Goal: Information Seeking & Learning: Learn about a topic

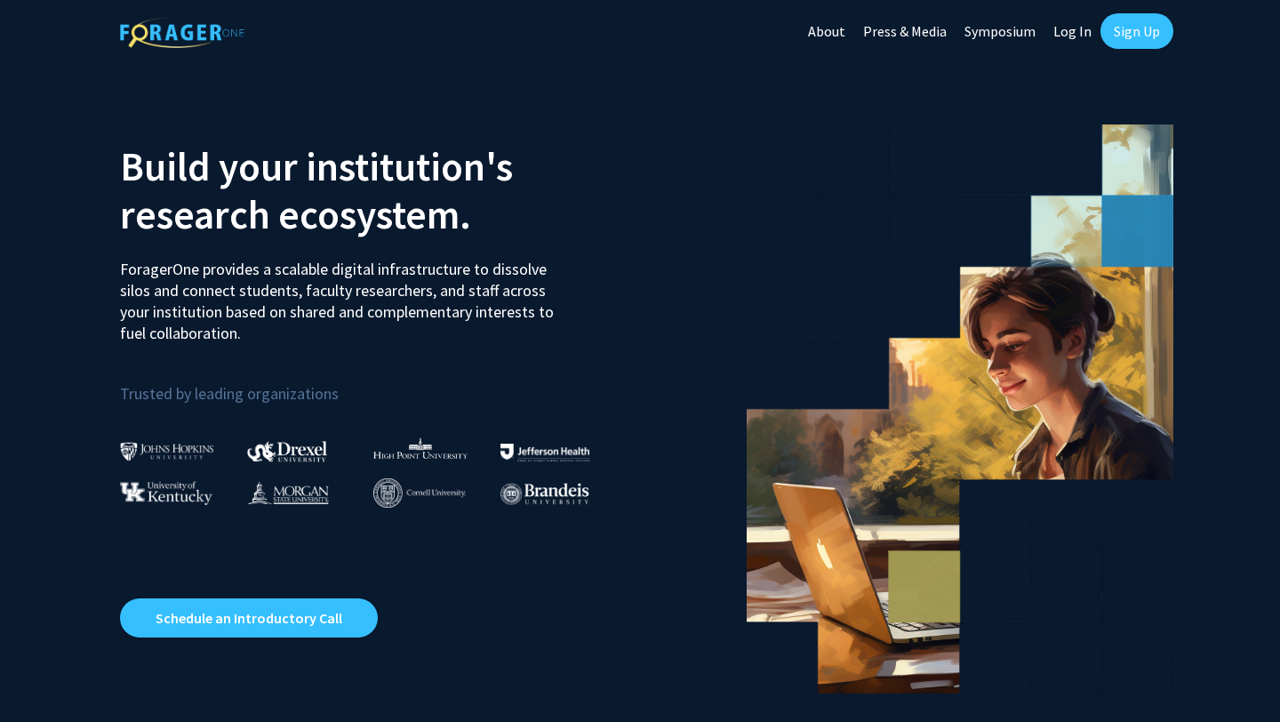
click at [1129, 41] on link "Sign Up" at bounding box center [1136, 31] width 73 height 36
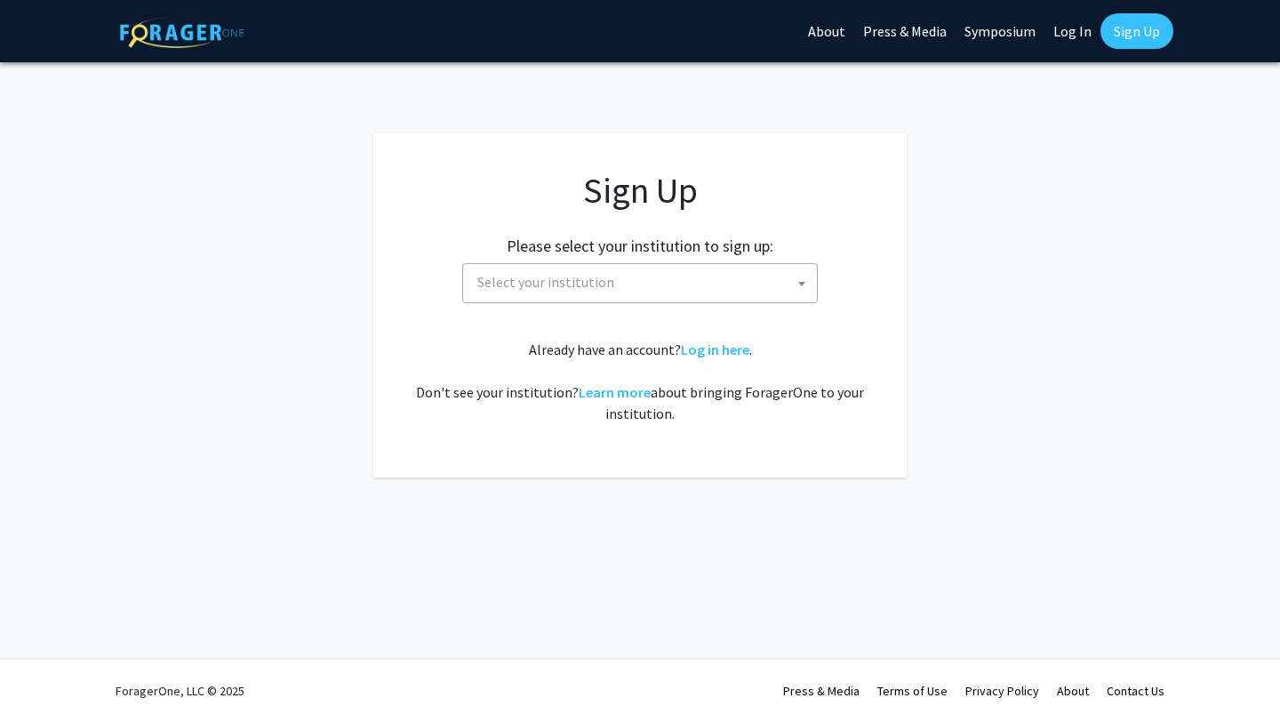
click at [691, 293] on span "Select your institution" at bounding box center [643, 282] width 347 height 36
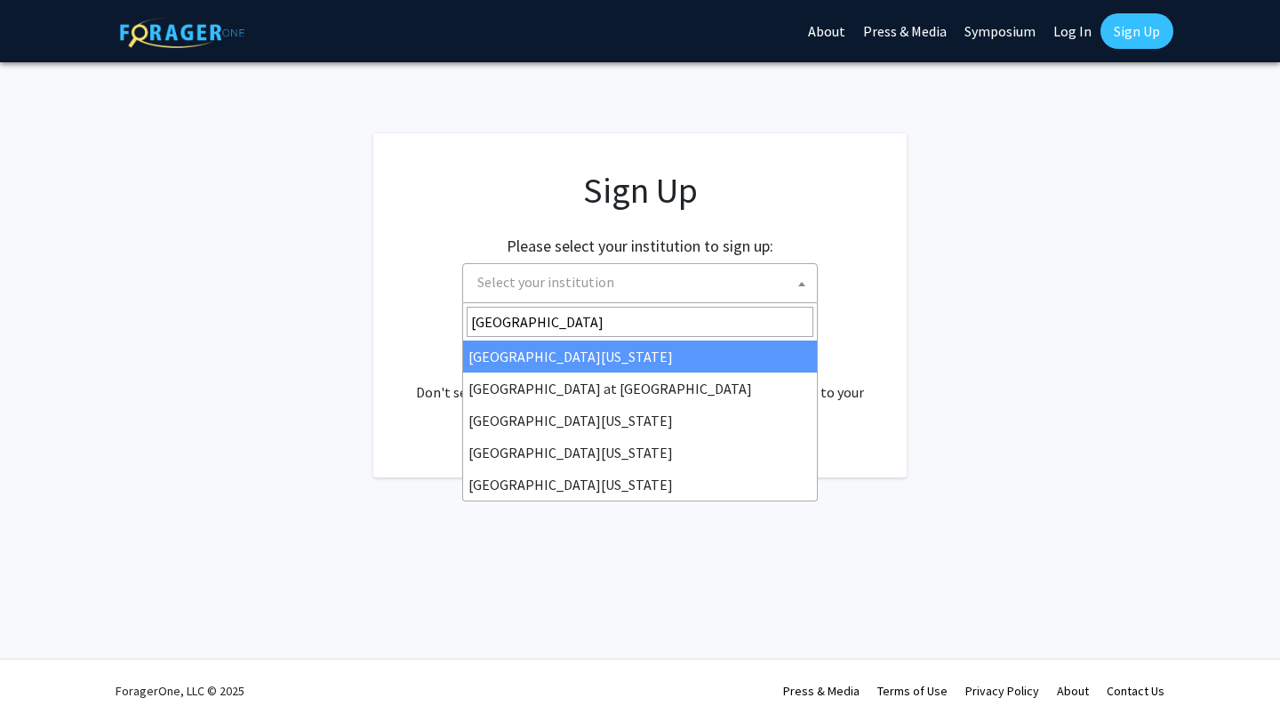
type input "university of mar"
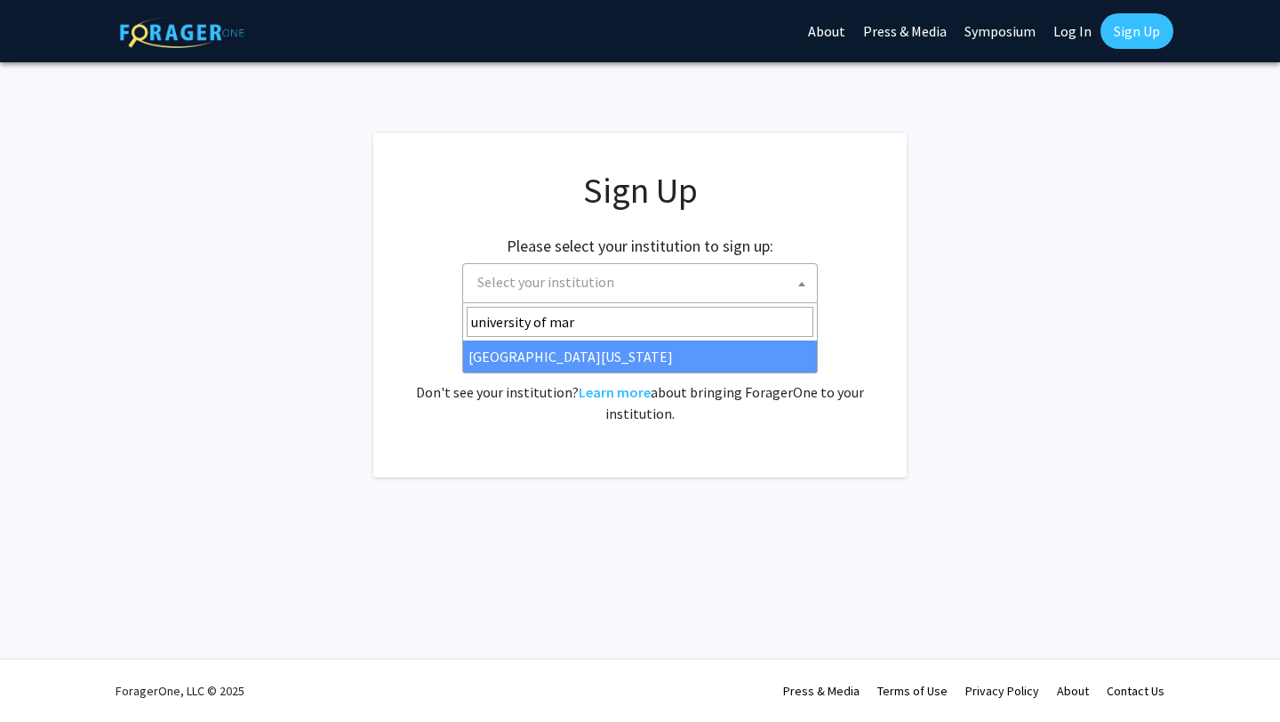
select select "31"
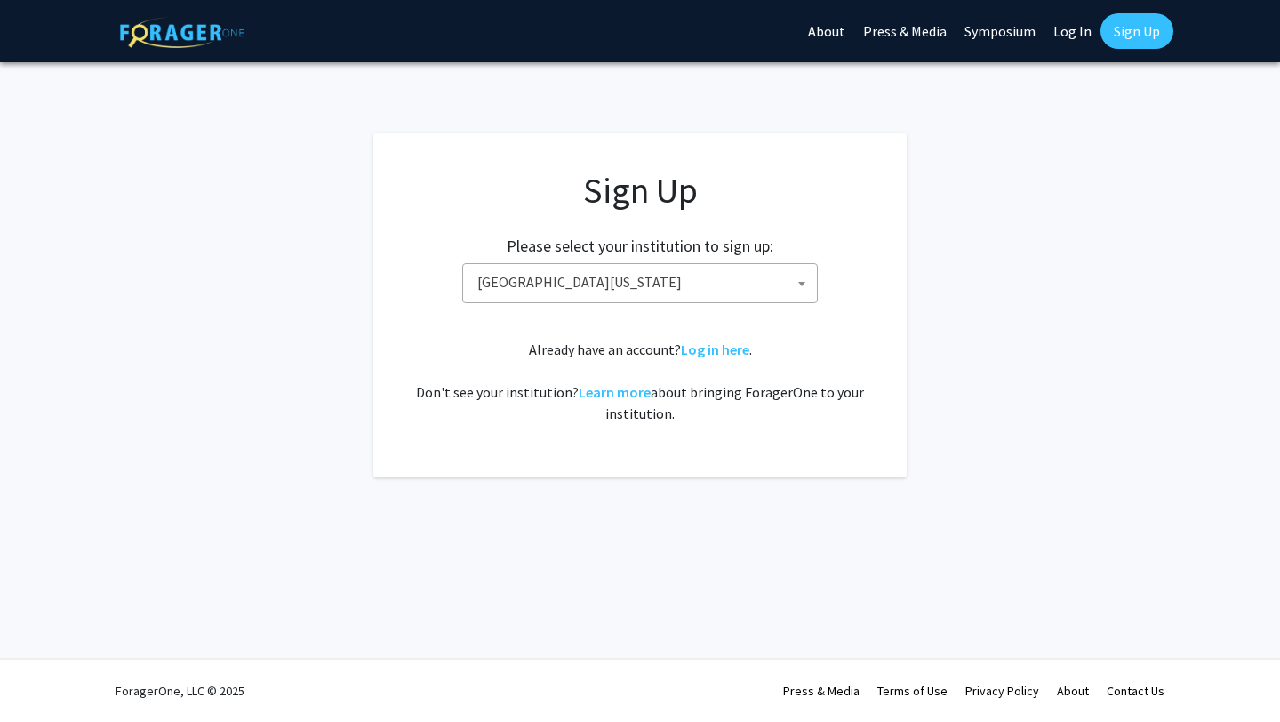
click at [866, 301] on div "Please select your institution to sign up: [GEOGRAPHIC_DATA] [GEOGRAPHIC_DATA] …" at bounding box center [639, 261] width 489 height 84
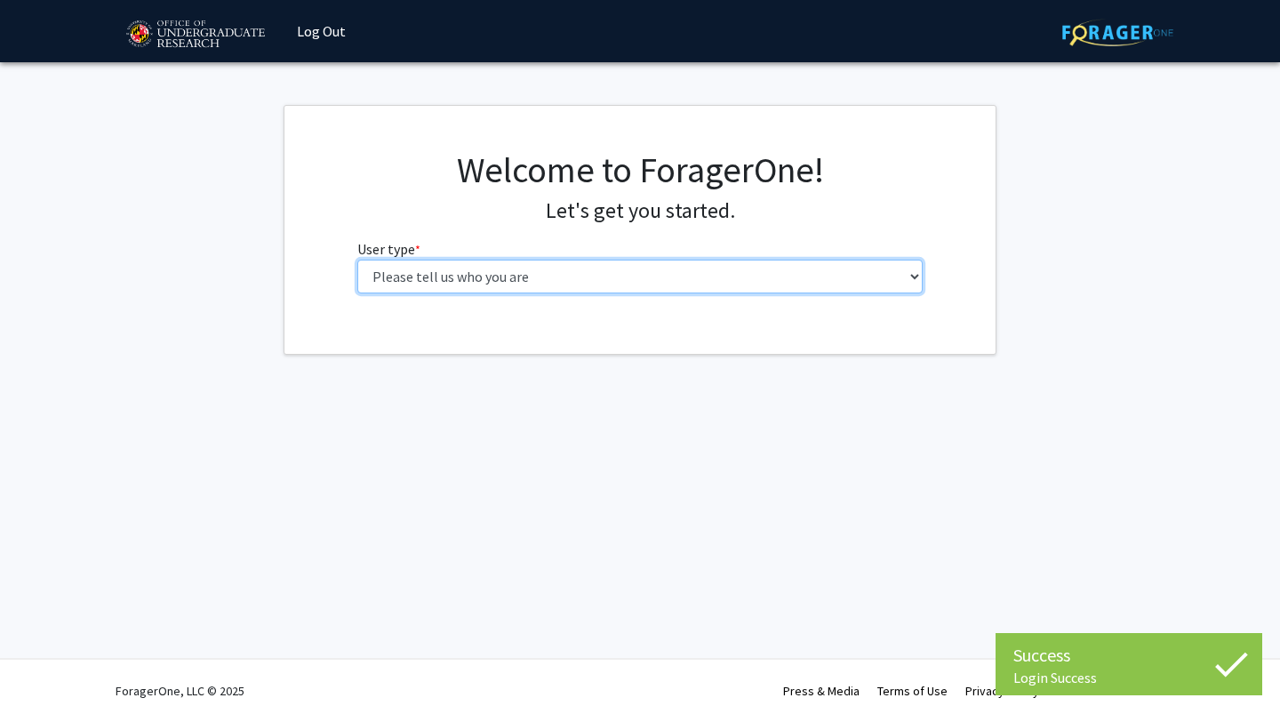
click at [601, 285] on select "Please tell us who you are Undergraduate Student Master's Student Doctoral Cand…" at bounding box center [640, 276] width 566 height 34
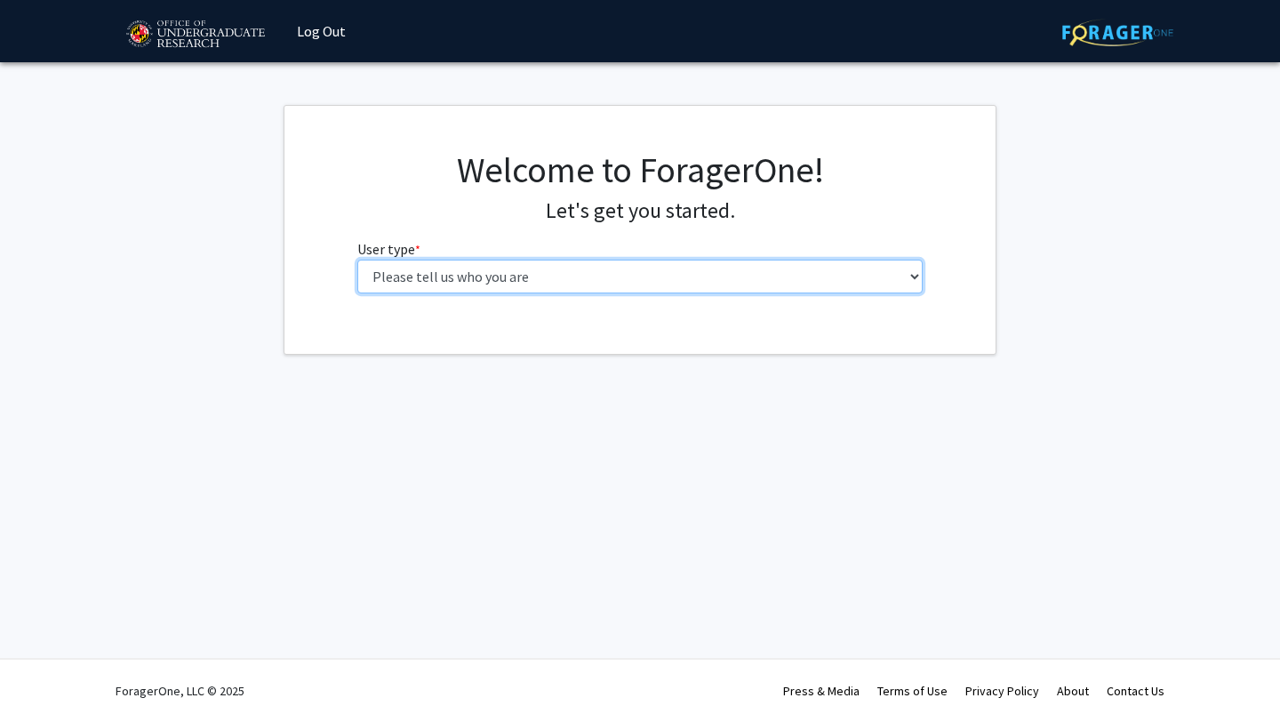
select select "1: undergrad"
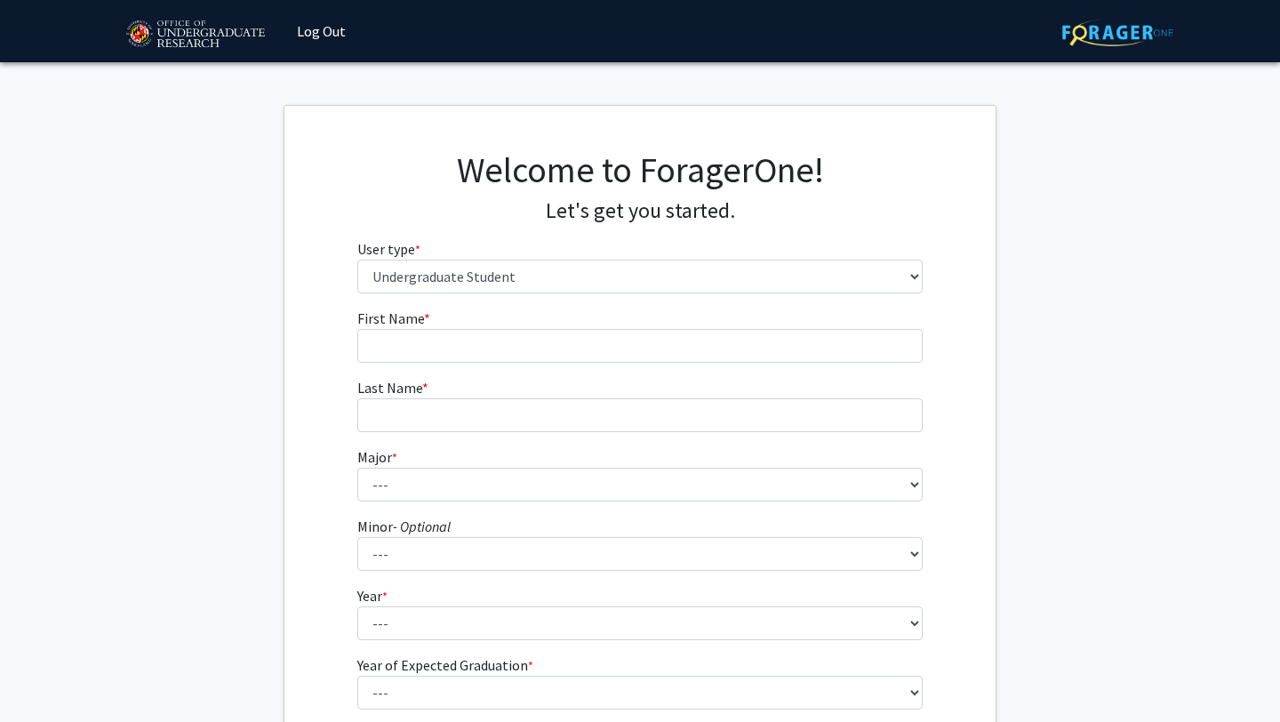
click at [565, 326] on fg-input "First Name * required" at bounding box center [640, 334] width 566 height 55
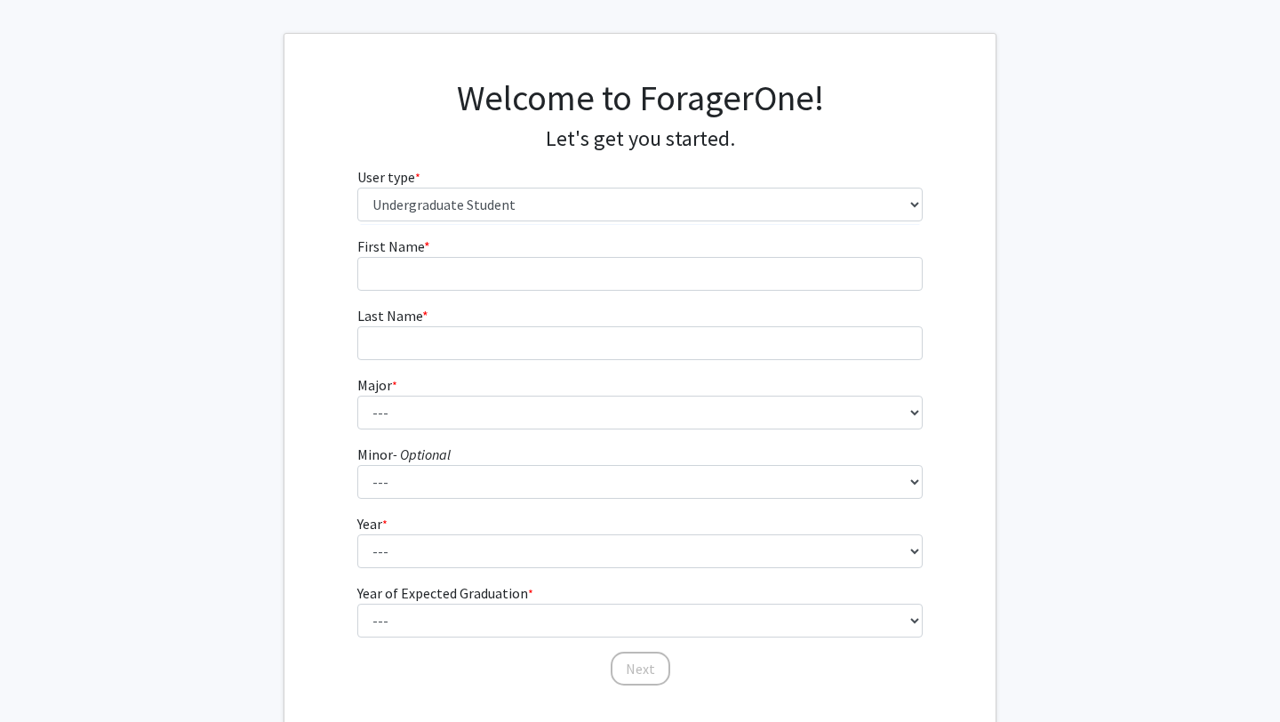
scroll to position [81, 0]
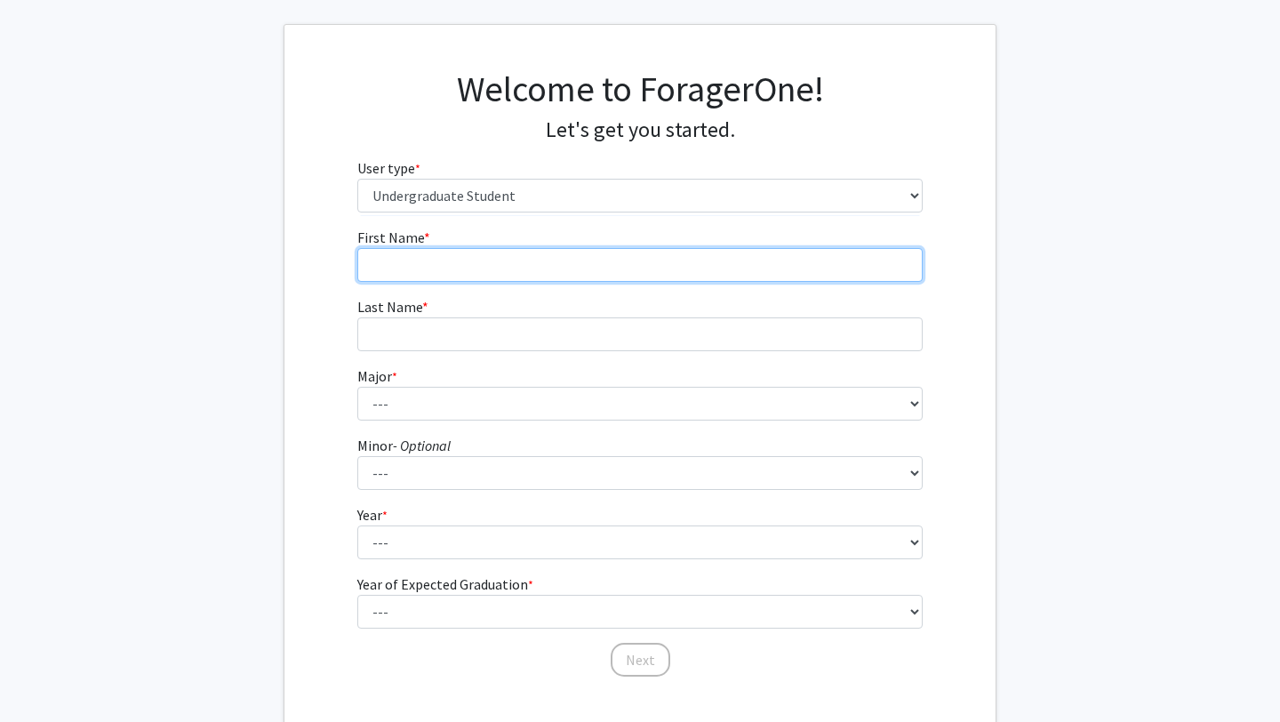
click at [562, 280] on input "First Name * required" at bounding box center [640, 265] width 566 height 34
type input "Jenna"
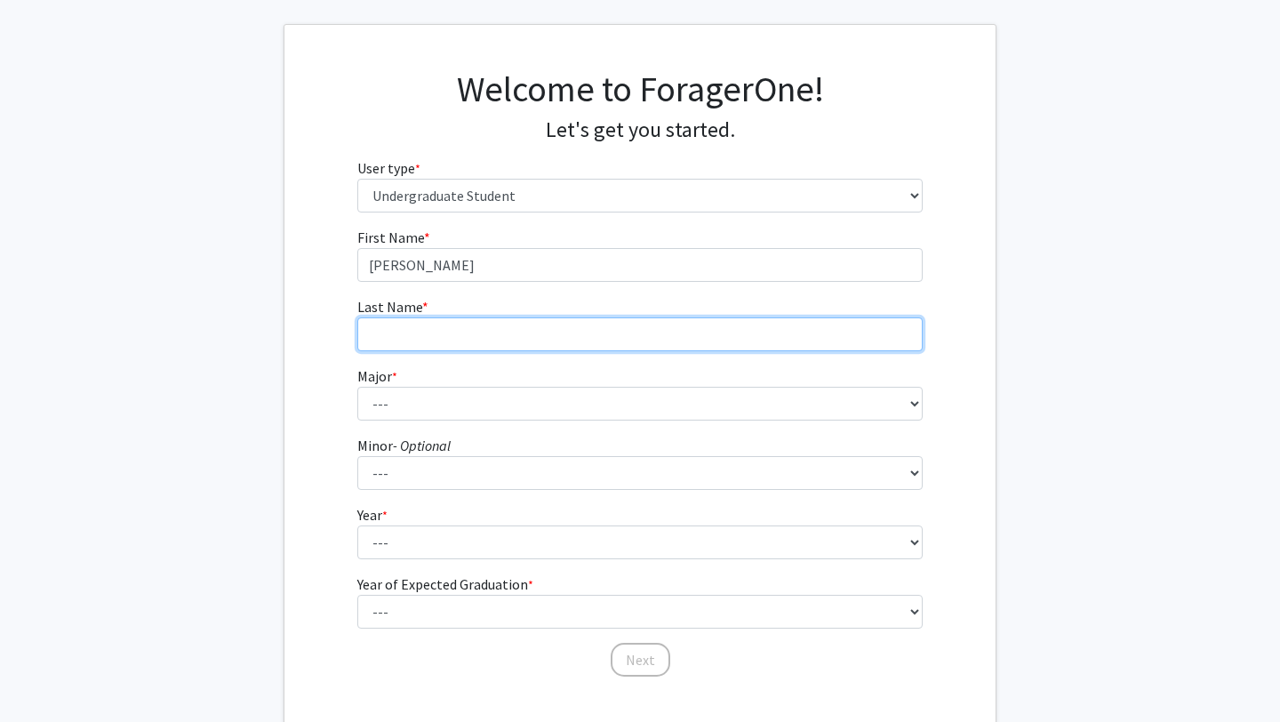
click at [424, 331] on input "Last Name * required" at bounding box center [640, 334] width 566 height 34
type input "Darby"
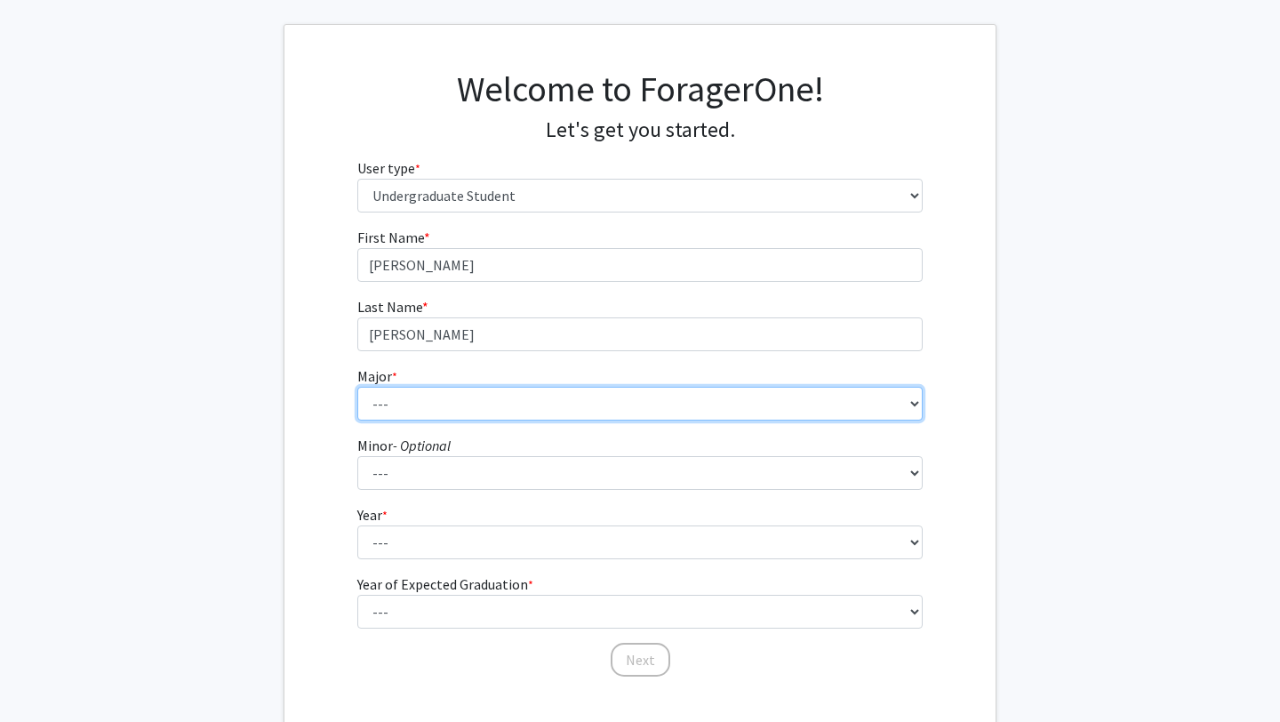
click at [411, 398] on select "--- Accounting Aerospace Engineering African American and Africana Studies Agri…" at bounding box center [640, 404] width 566 height 34
select select "7: 2308"
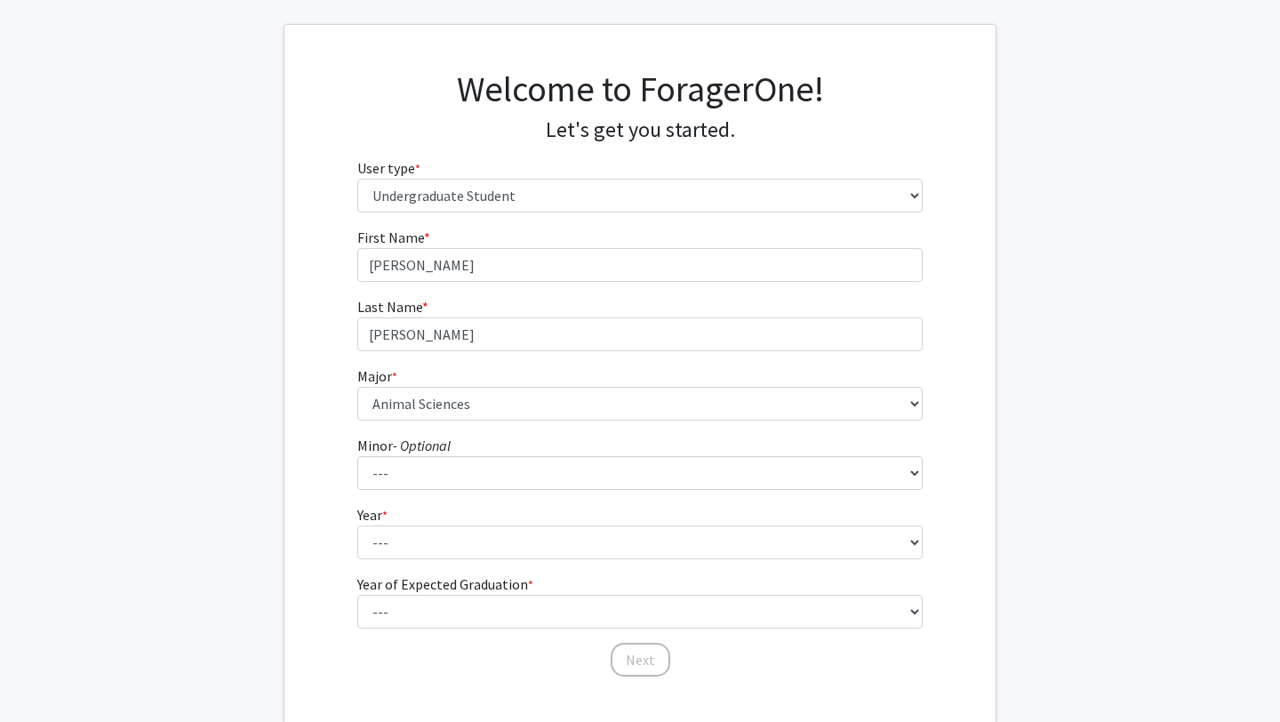
click at [331, 389] on div "First Name * required Jenna Last Name * required Darby Major * required --- Acc…" at bounding box center [639, 452] width 711 height 451
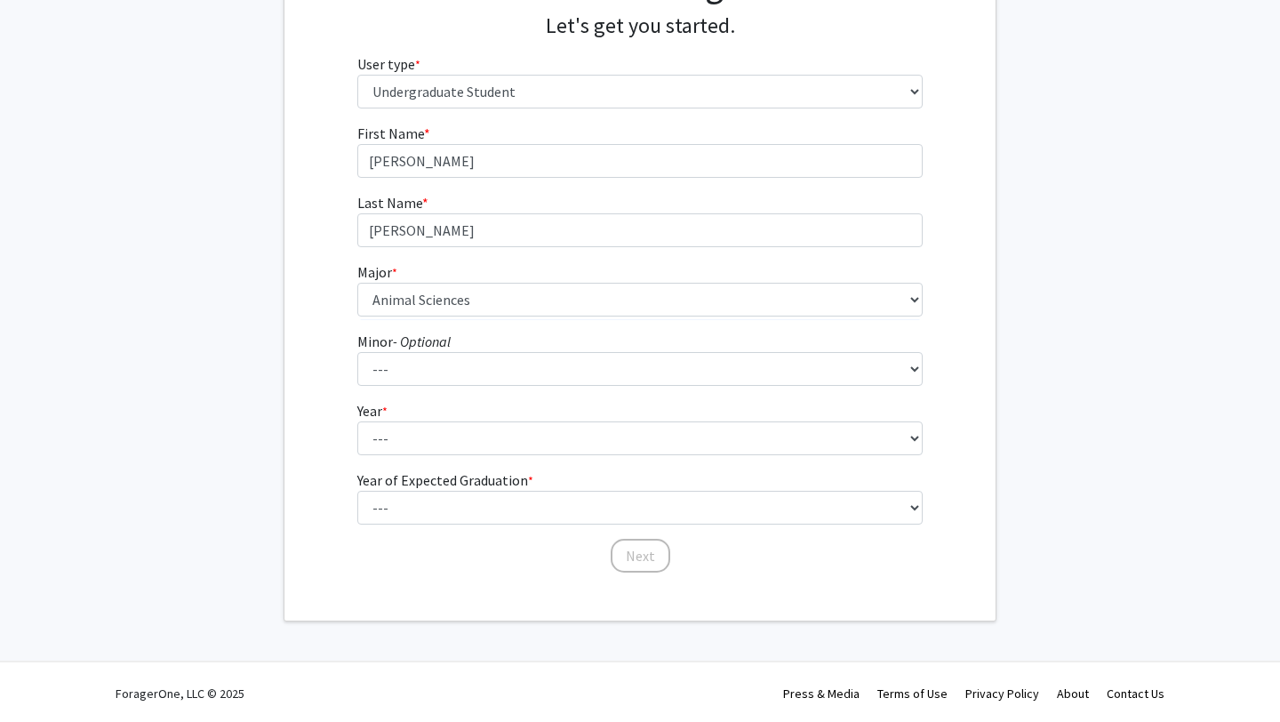
scroll to position [188, 0]
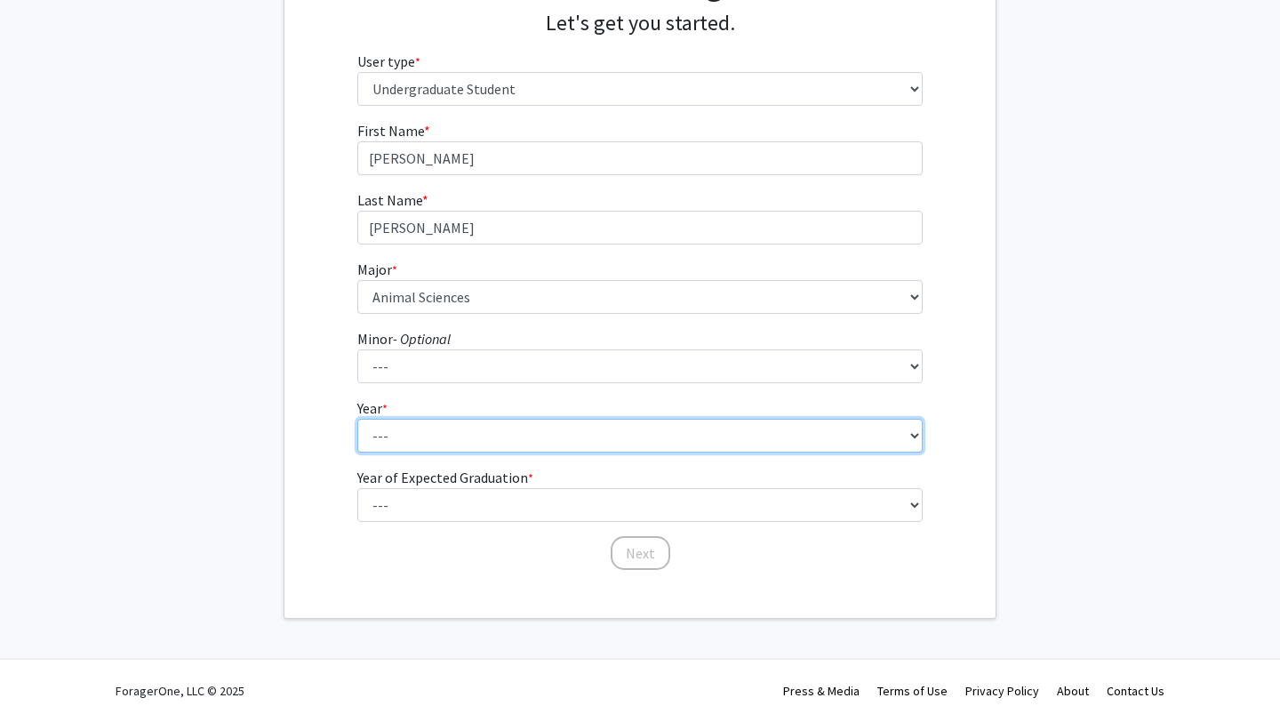
click at [396, 435] on select "--- First-year Sophomore Junior Senior Postbaccalaureate Certificate" at bounding box center [640, 436] width 566 height 34
select select "3: junior"
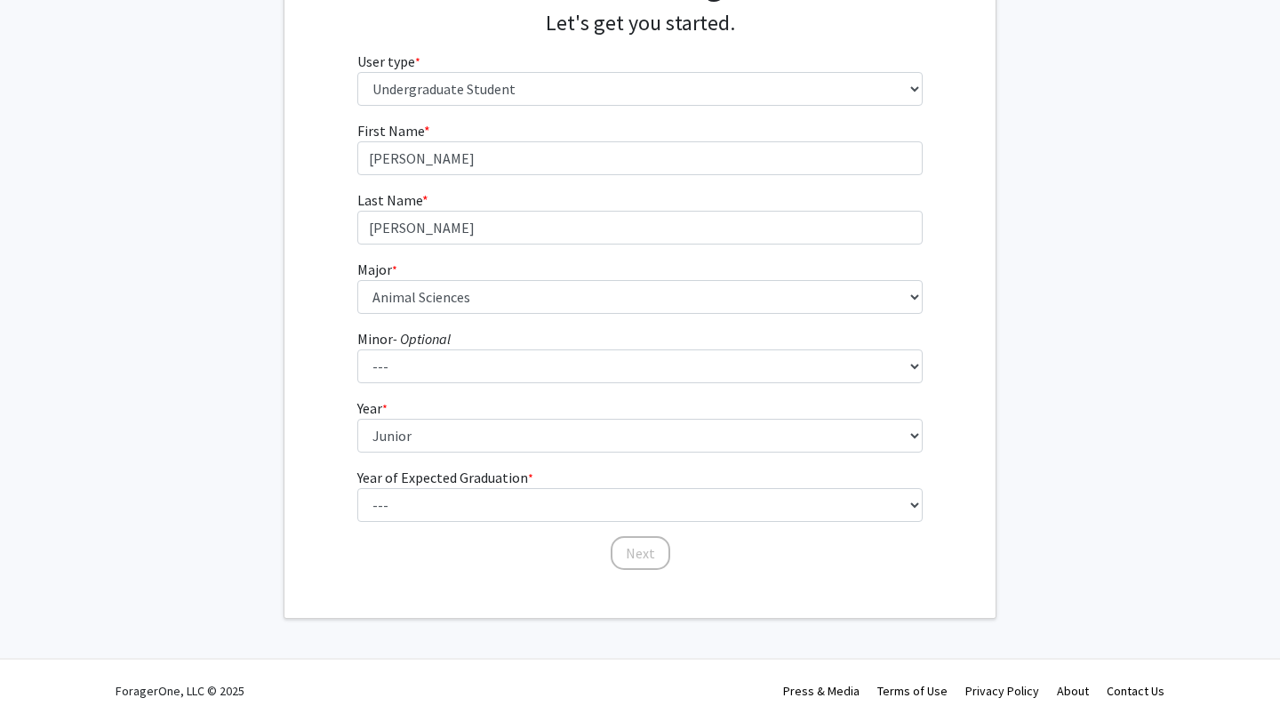
click at [324, 427] on div "First Name * required Jenna Last Name * required Darby Major * required --- Acc…" at bounding box center [639, 345] width 711 height 451
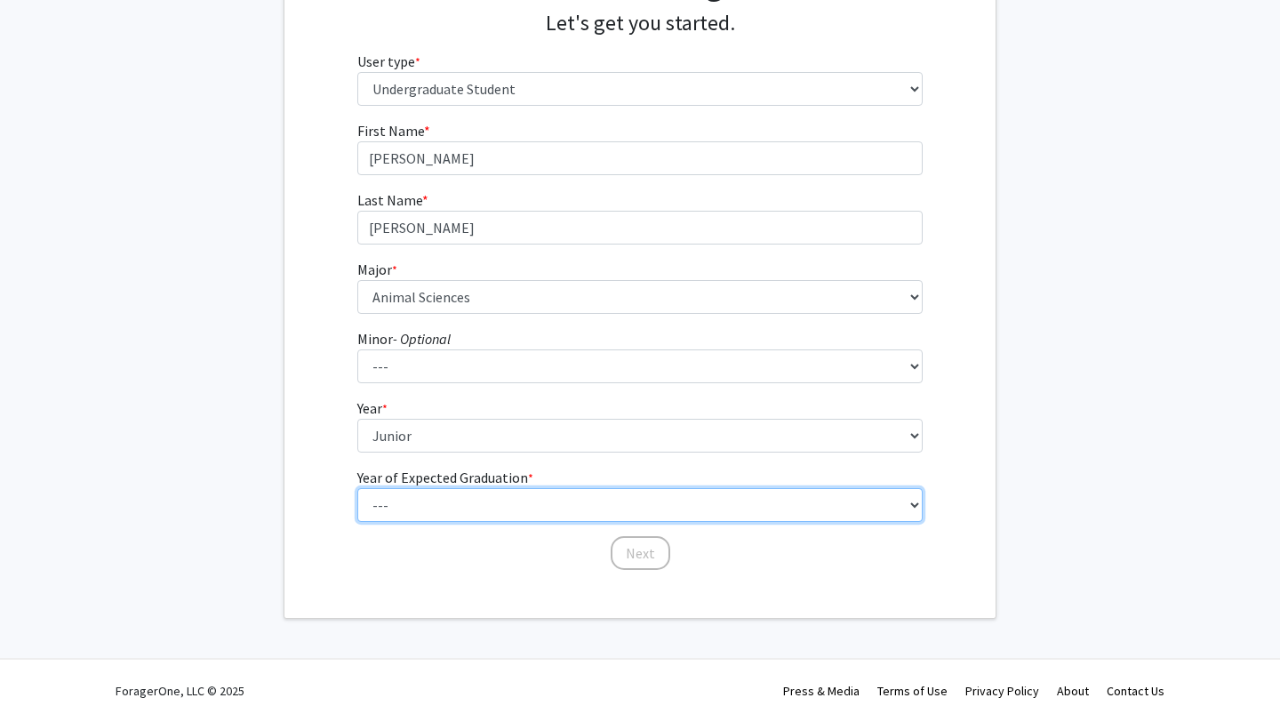
click at [395, 502] on select "--- 2025 2026 2027 2028 2029 2030 2031 2032 2033 2034" at bounding box center [640, 505] width 566 height 34
select select "3: 2027"
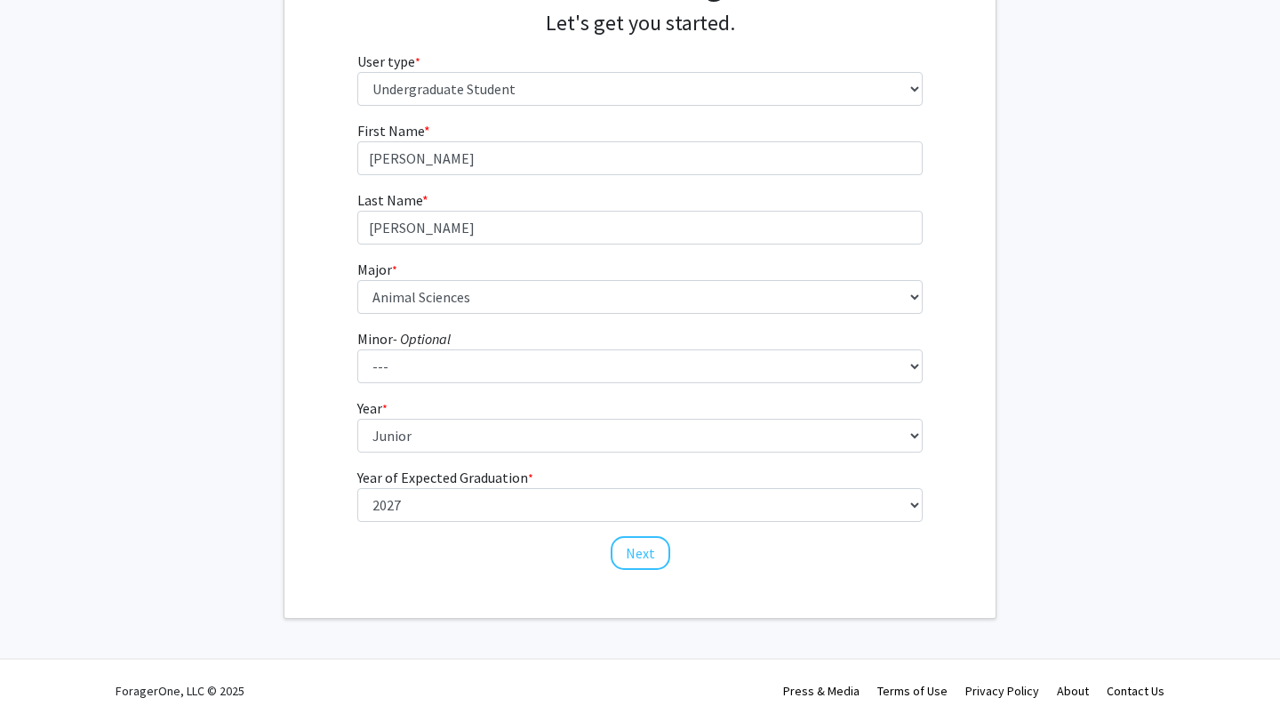
click at [368, 546] on div "Next" at bounding box center [640, 545] width 566 height 18
click at [648, 556] on button "Next" at bounding box center [641, 553] width 60 height 34
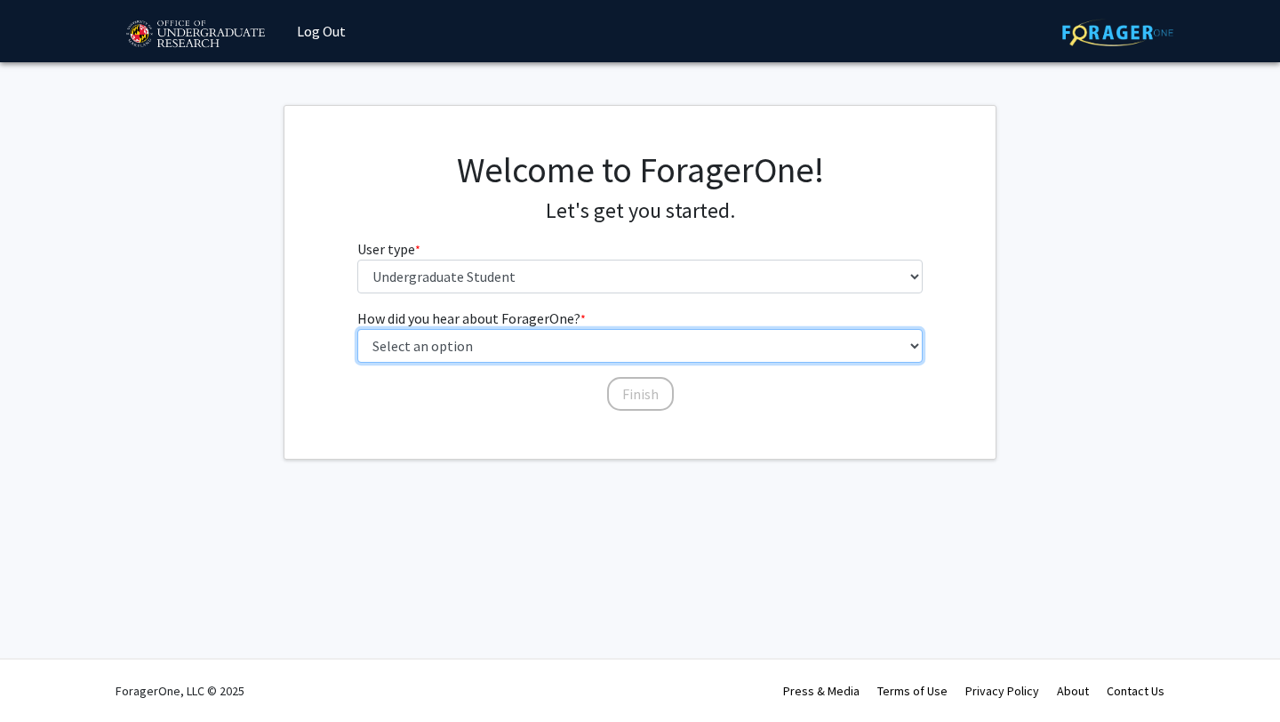
click at [555, 340] on select "Select an option Peer/student recommendation Faculty/staff recommendation Unive…" at bounding box center [640, 346] width 566 height 34
select select "1: peer_recommendation"
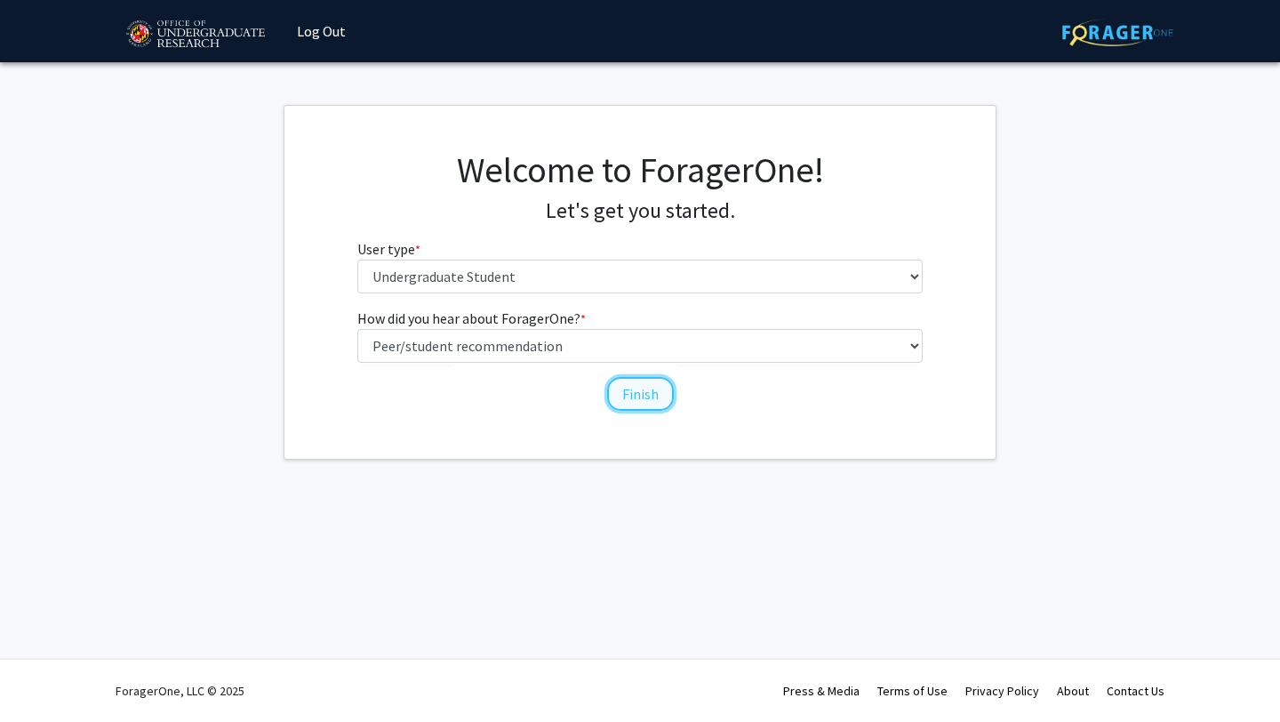
click at [626, 396] on button "Finish" at bounding box center [640, 394] width 67 height 34
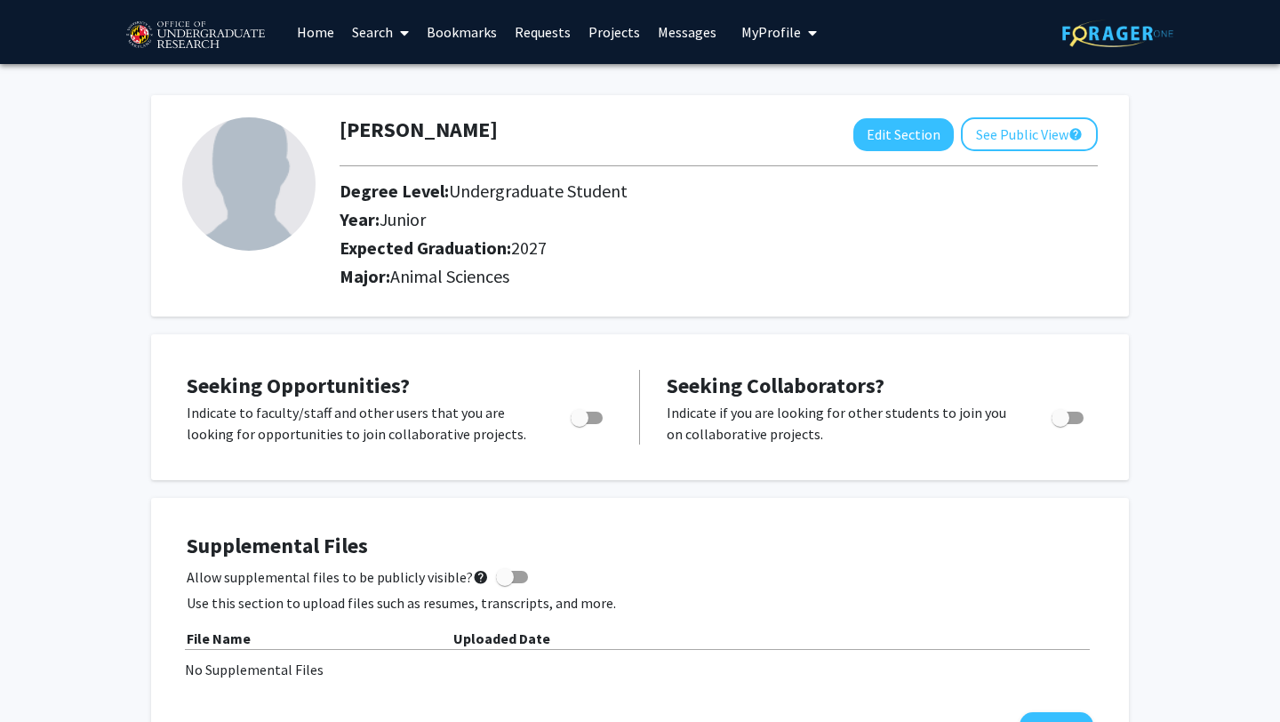
click at [394, 37] on span at bounding box center [401, 33] width 16 height 62
click at [402, 120] on span "Students" at bounding box center [397, 118] width 108 height 36
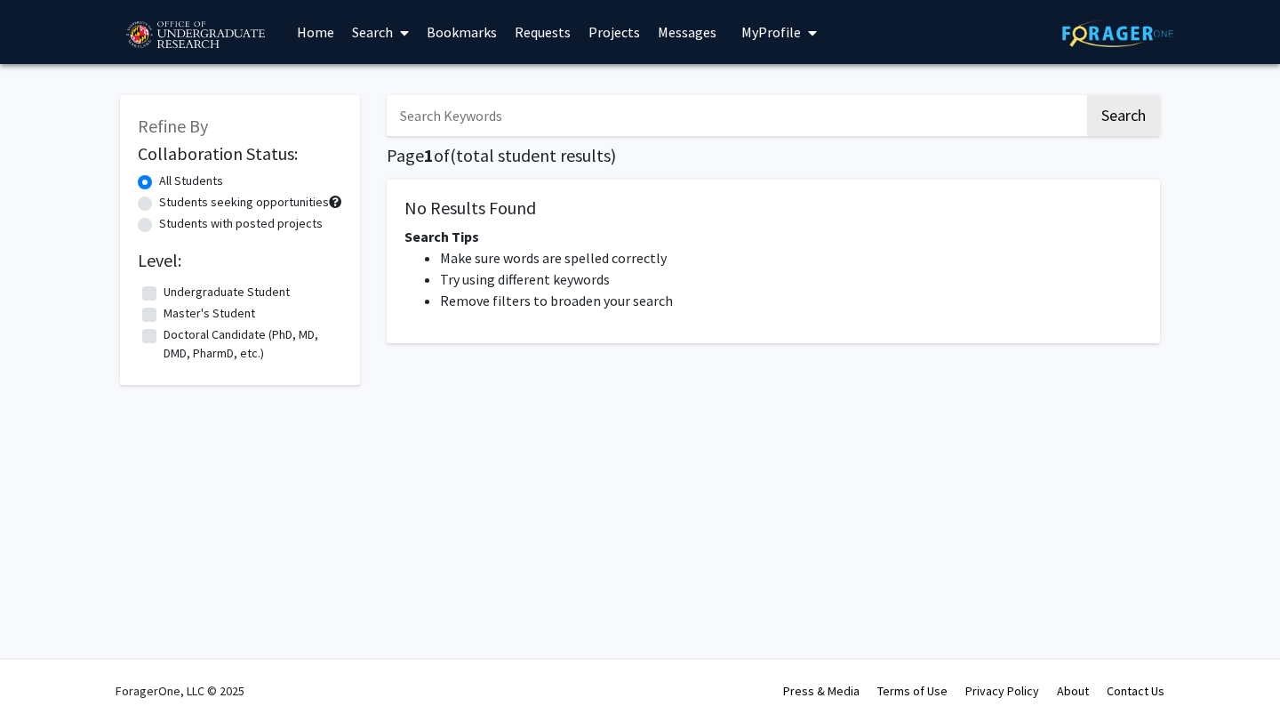
click at [472, 113] on input "Search Keywords" at bounding box center [736, 115] width 698 height 41
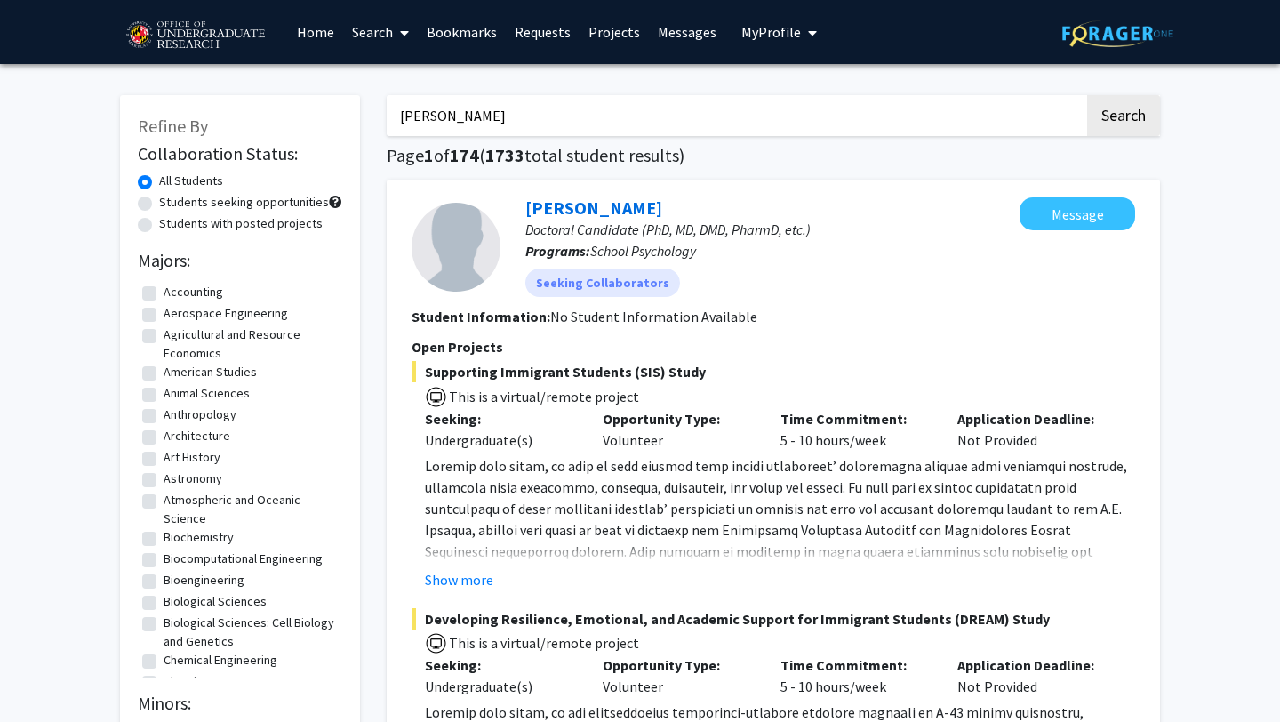
type input "Patricia"
click at [1087, 95] on button "Search" at bounding box center [1123, 115] width 73 height 41
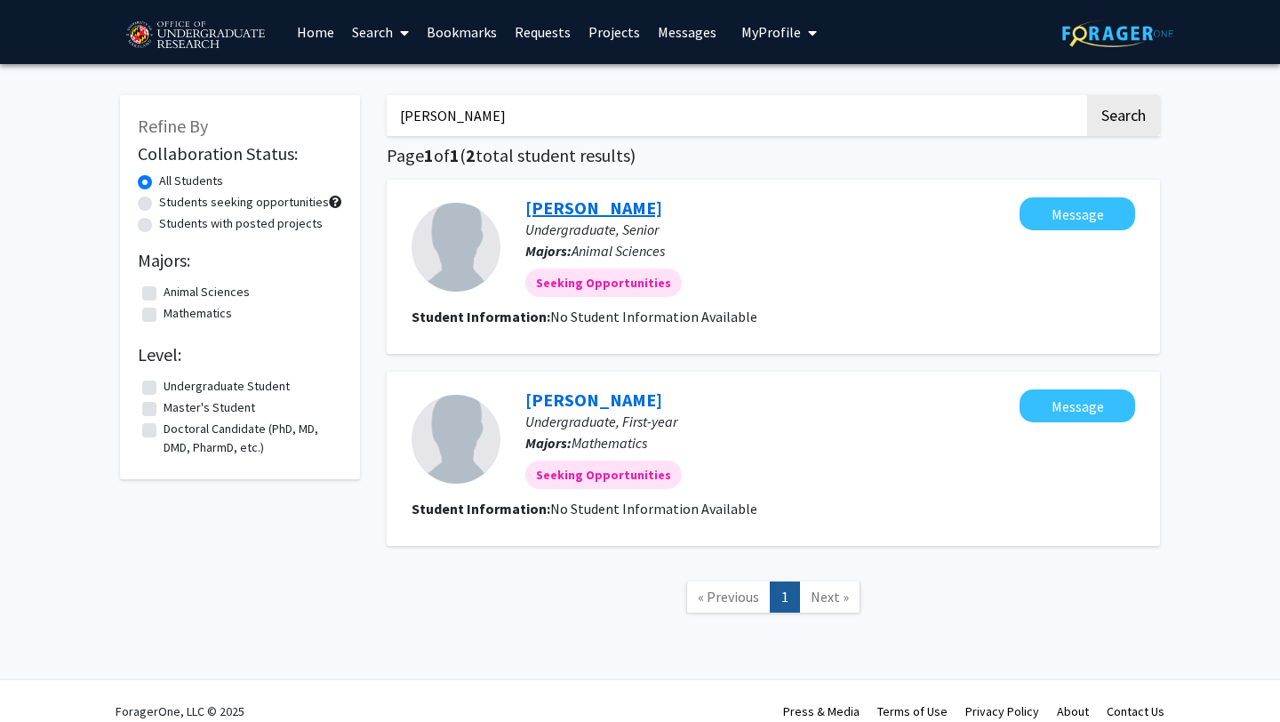
click at [602, 204] on link "patricia santos" at bounding box center [593, 207] width 137 height 22
click at [598, 392] on link "Patricia Alegria" at bounding box center [593, 399] width 137 height 22
click at [323, 34] on link "Home" at bounding box center [315, 32] width 55 height 62
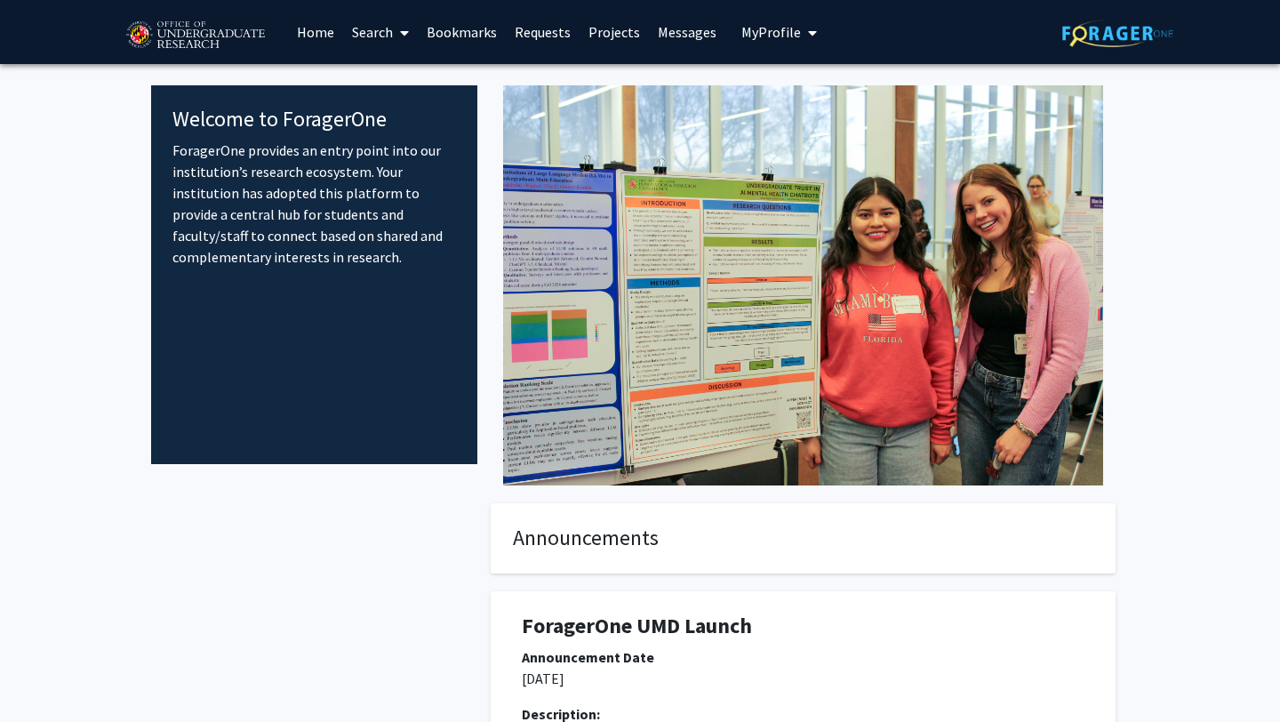
click at [1126, 27] on img at bounding box center [1117, 34] width 111 height 28
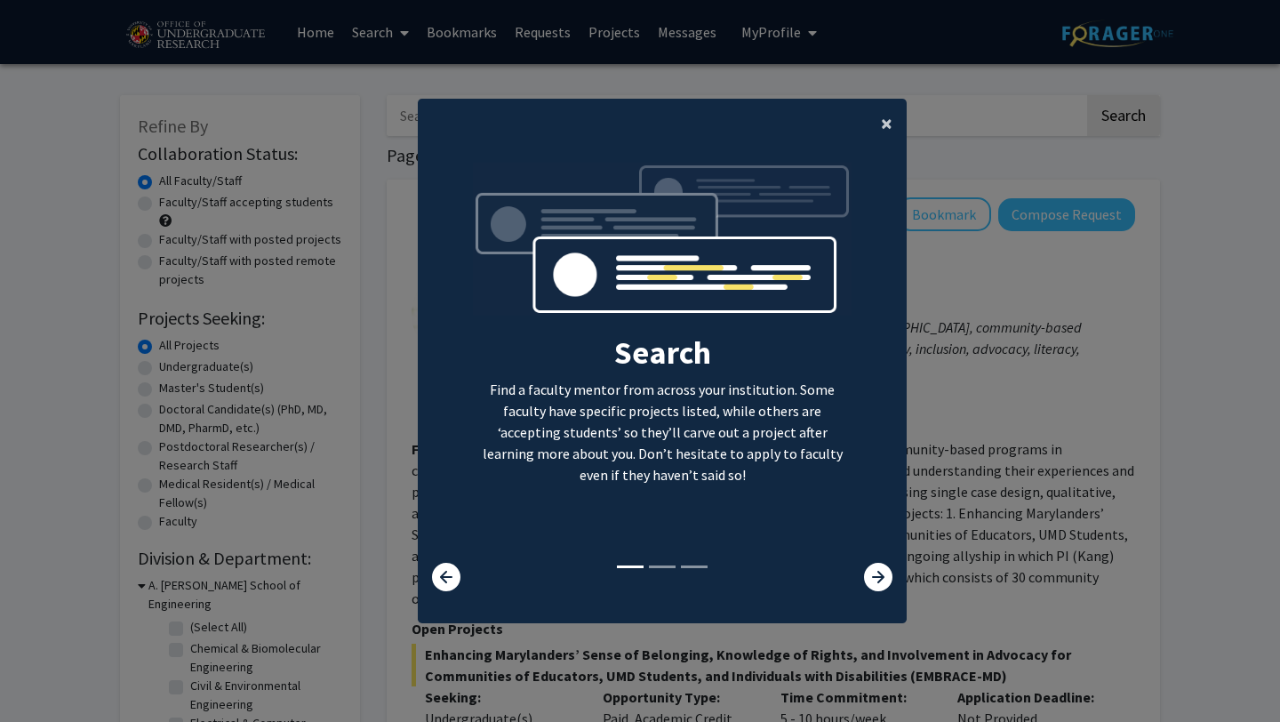
click at [884, 121] on span "×" at bounding box center [887, 123] width 12 height 28
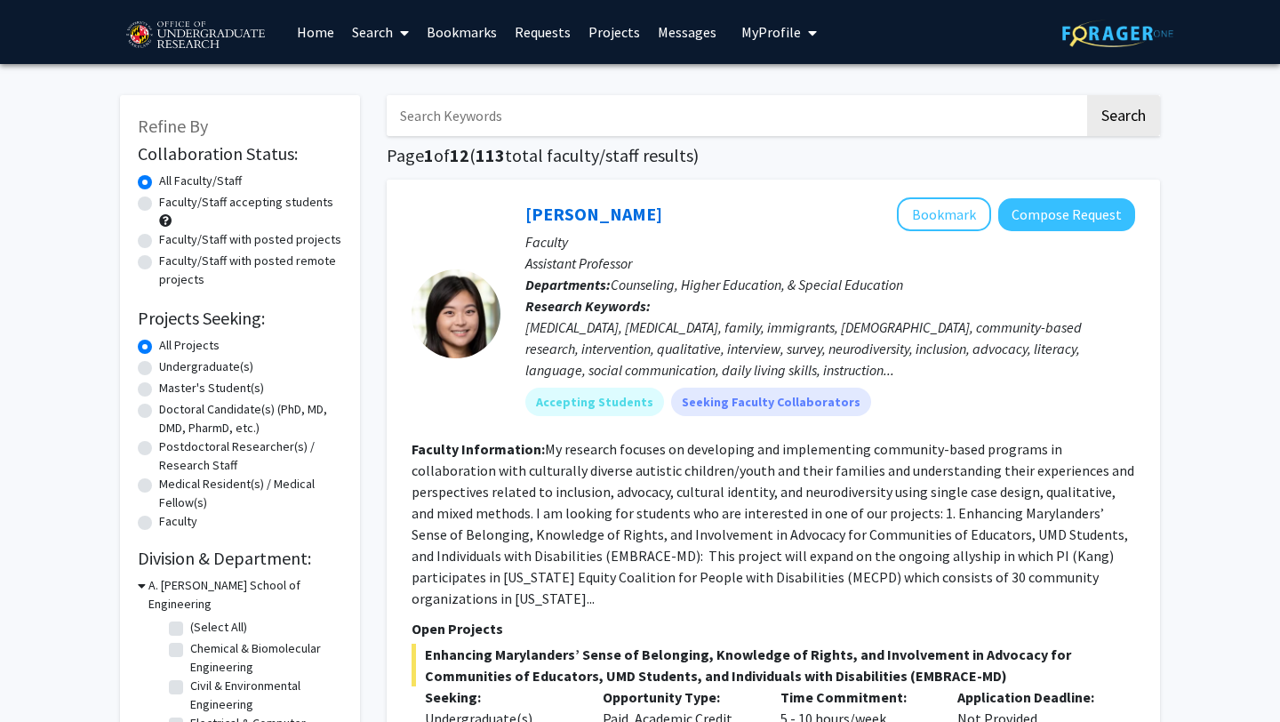
click at [1125, 47] on link at bounding box center [1117, 32] width 111 height 62
click at [754, 26] on span "My Profile" at bounding box center [771, 32] width 60 height 18
click at [798, 89] on span "Jenna Darby" at bounding box center [852, 83] width 108 height 20
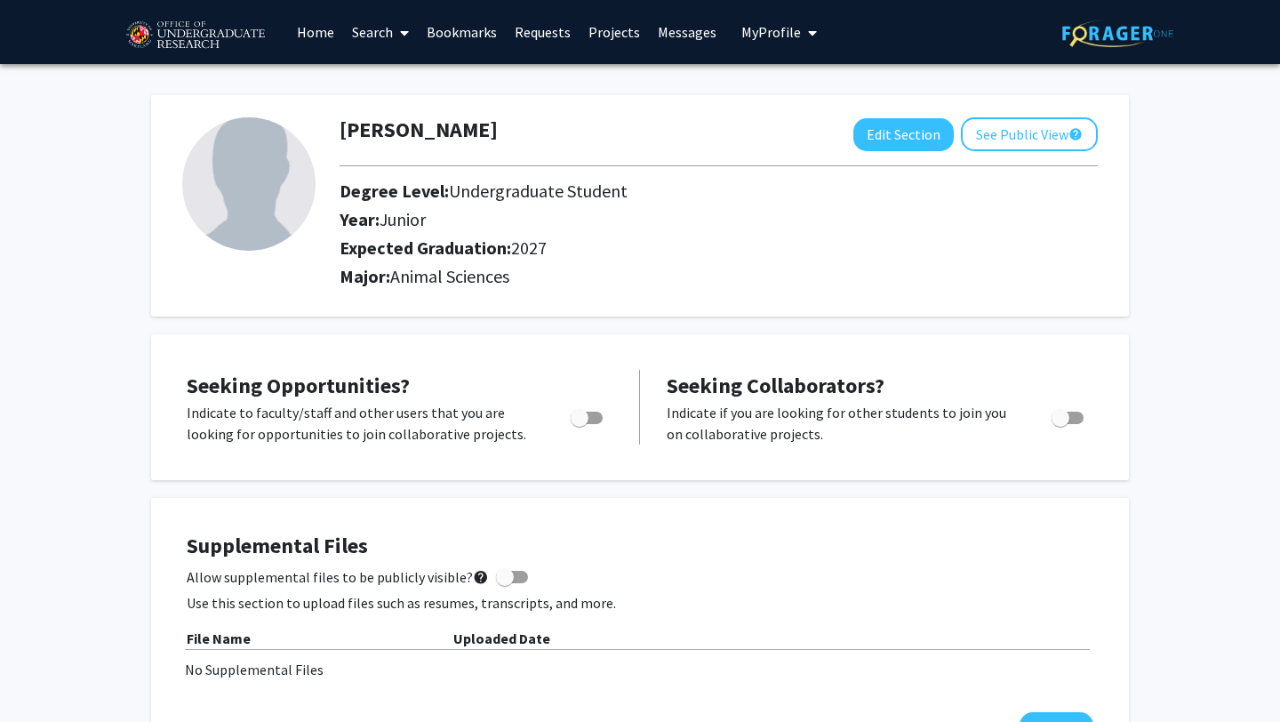
click at [587, 419] on span "Toggle" at bounding box center [580, 418] width 18 height 18
click at [579, 424] on input "Are you actively seeking opportunities?" at bounding box center [579, 424] width 1 height 1
checkbox input "true"
click at [330, 32] on link "Home" at bounding box center [315, 32] width 55 height 62
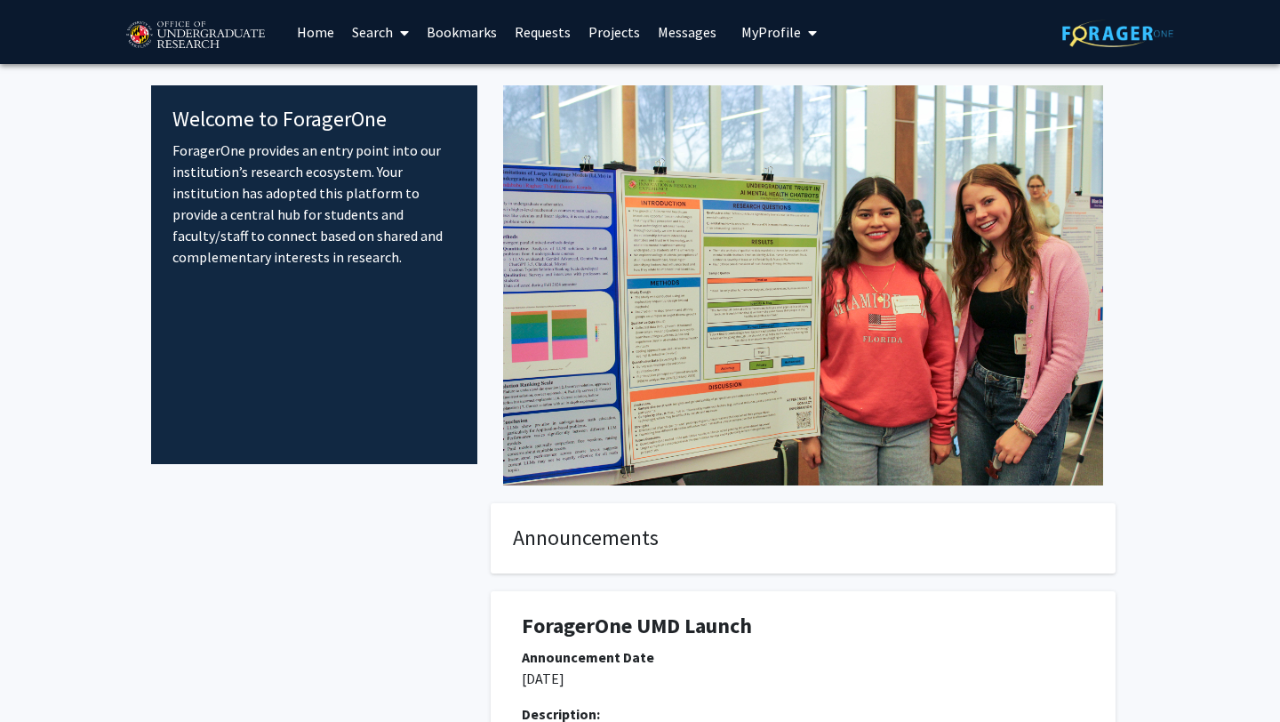
click at [619, 30] on link "Projects" at bounding box center [613, 32] width 69 height 62
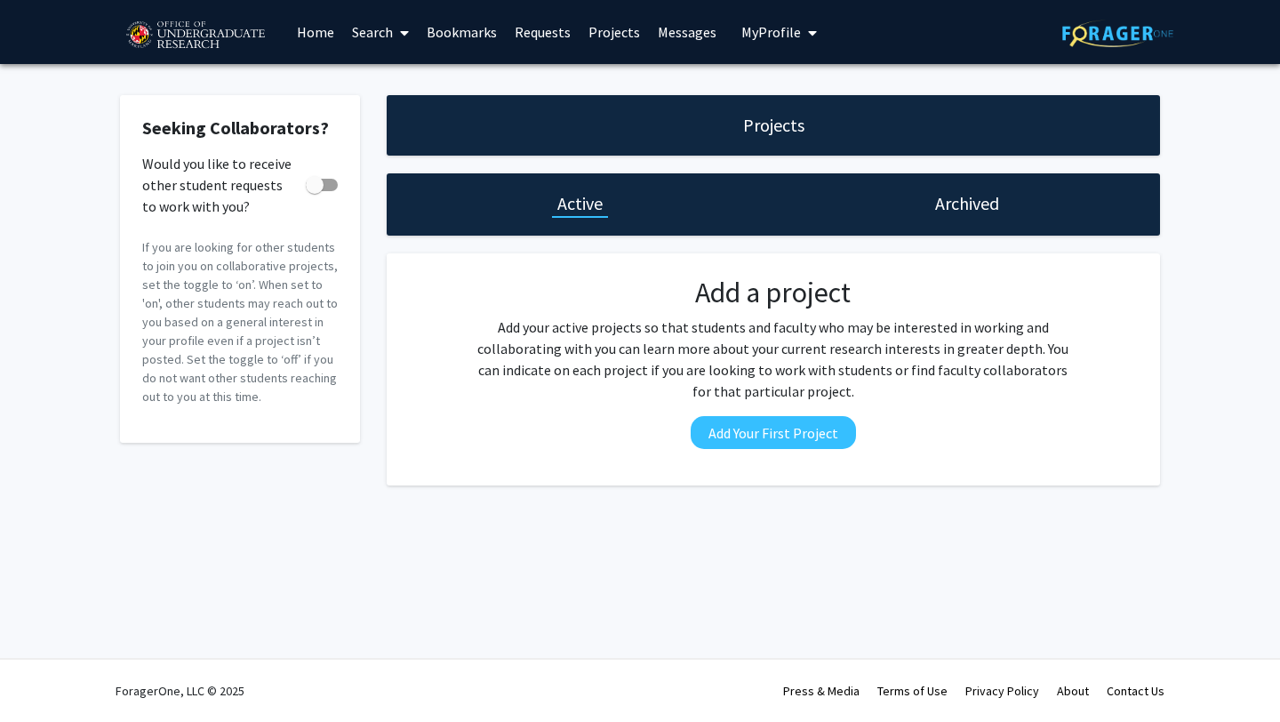
click at [949, 203] on h1 "Archived" at bounding box center [967, 203] width 64 height 25
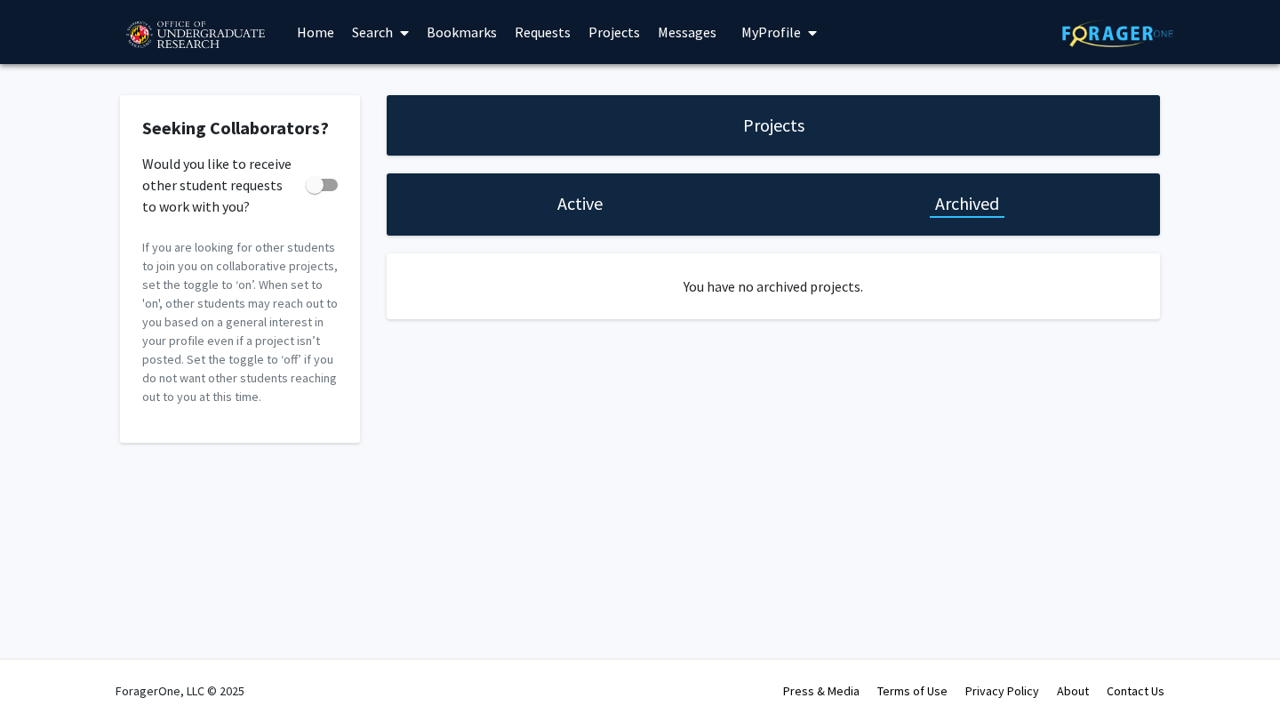
click at [591, 40] on link "Projects" at bounding box center [613, 32] width 69 height 62
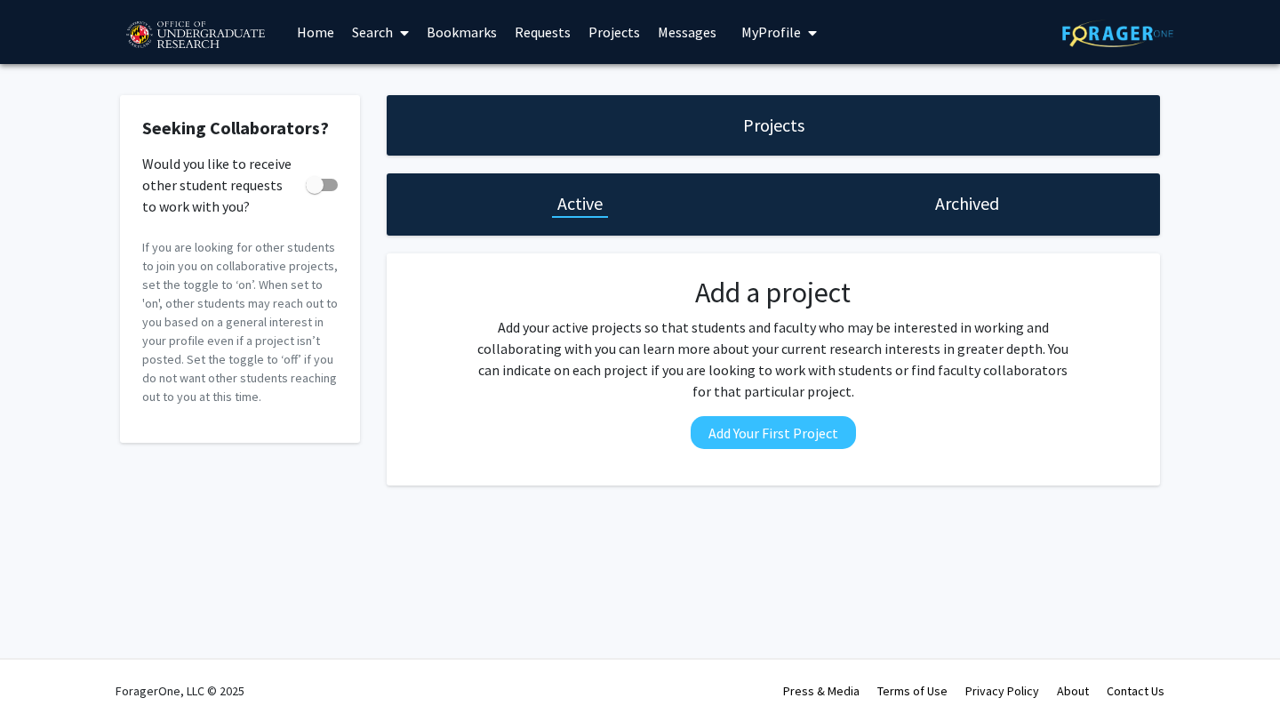
click at [315, 28] on link "Home" at bounding box center [315, 32] width 55 height 62
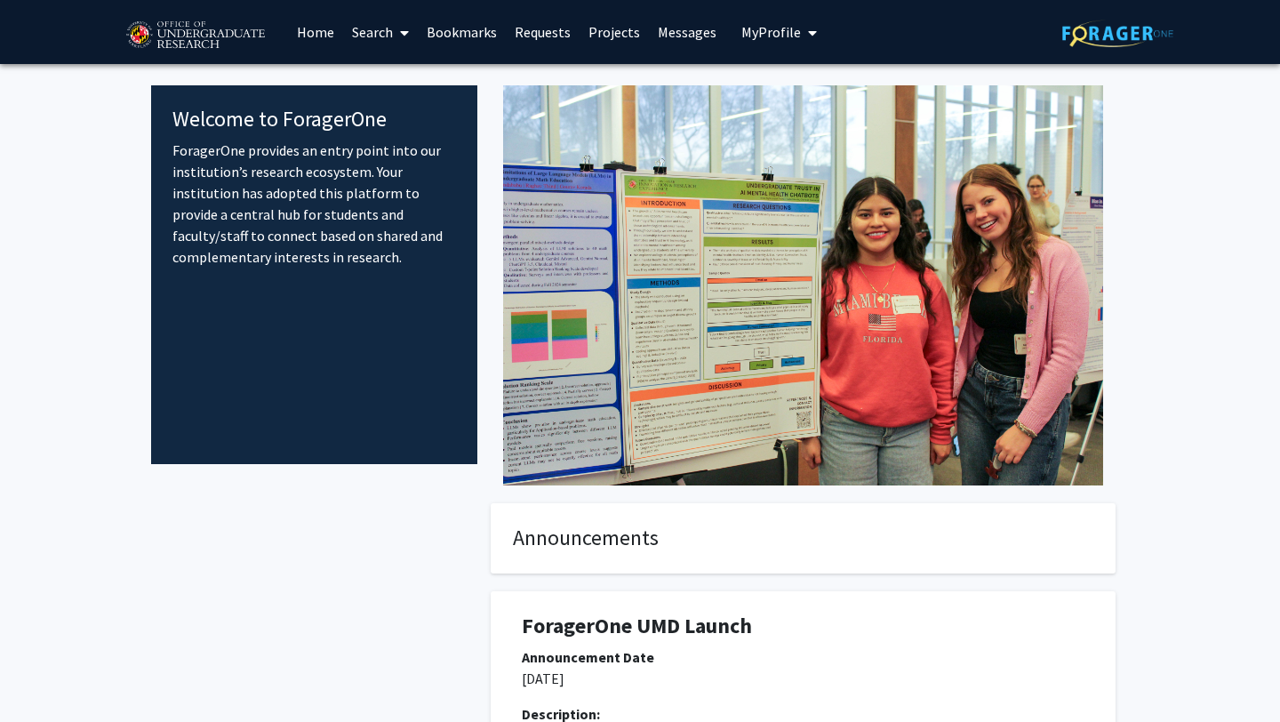
click at [365, 25] on link "Search" at bounding box center [380, 32] width 75 height 62
click at [414, 79] on span "Faculty/Staff" at bounding box center [408, 82] width 131 height 36
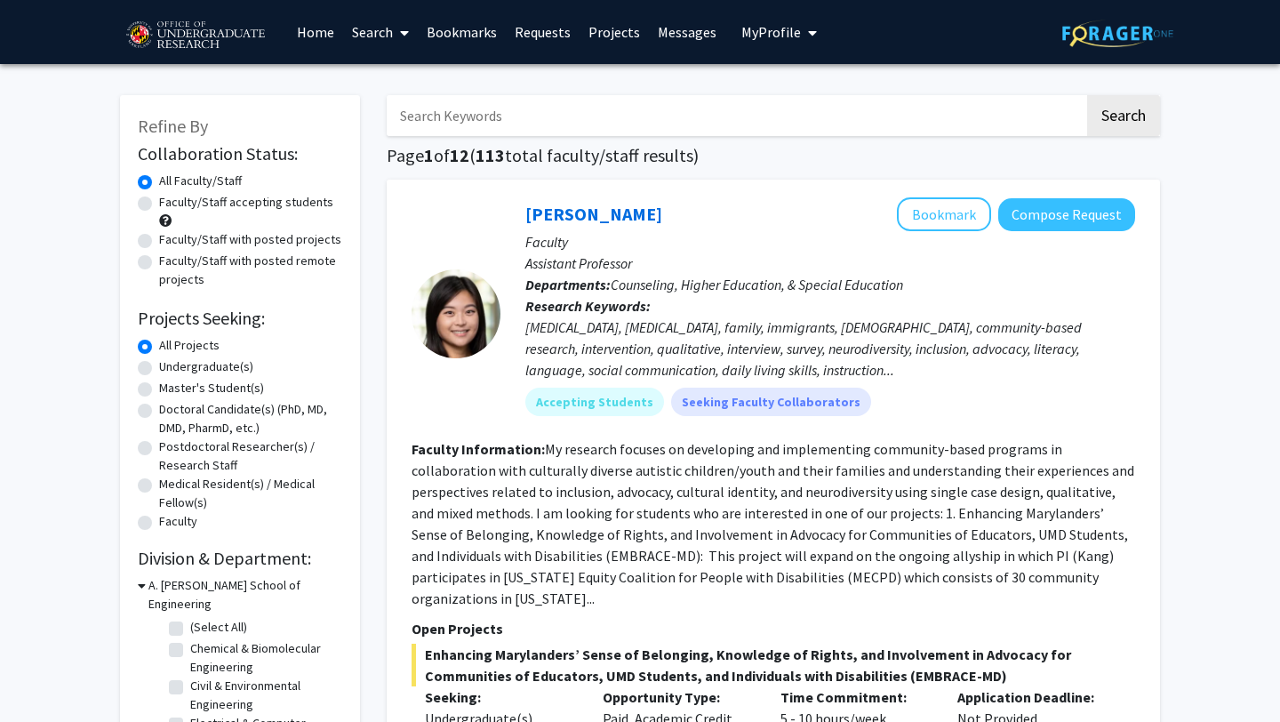
click at [457, 121] on input "Search Keywords" at bounding box center [736, 115] width 698 height 41
type input "animal science"
click at [1087, 95] on button "Search" at bounding box center [1123, 115] width 73 height 41
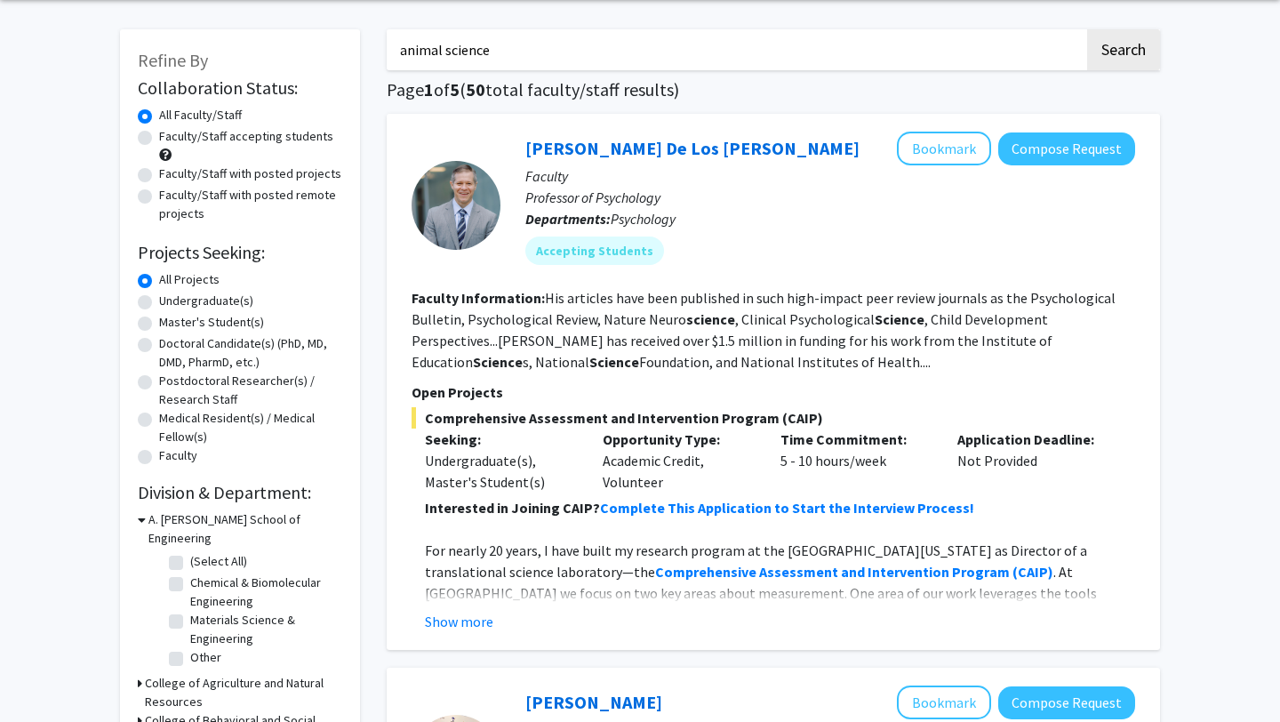
scroll to position [68, 0]
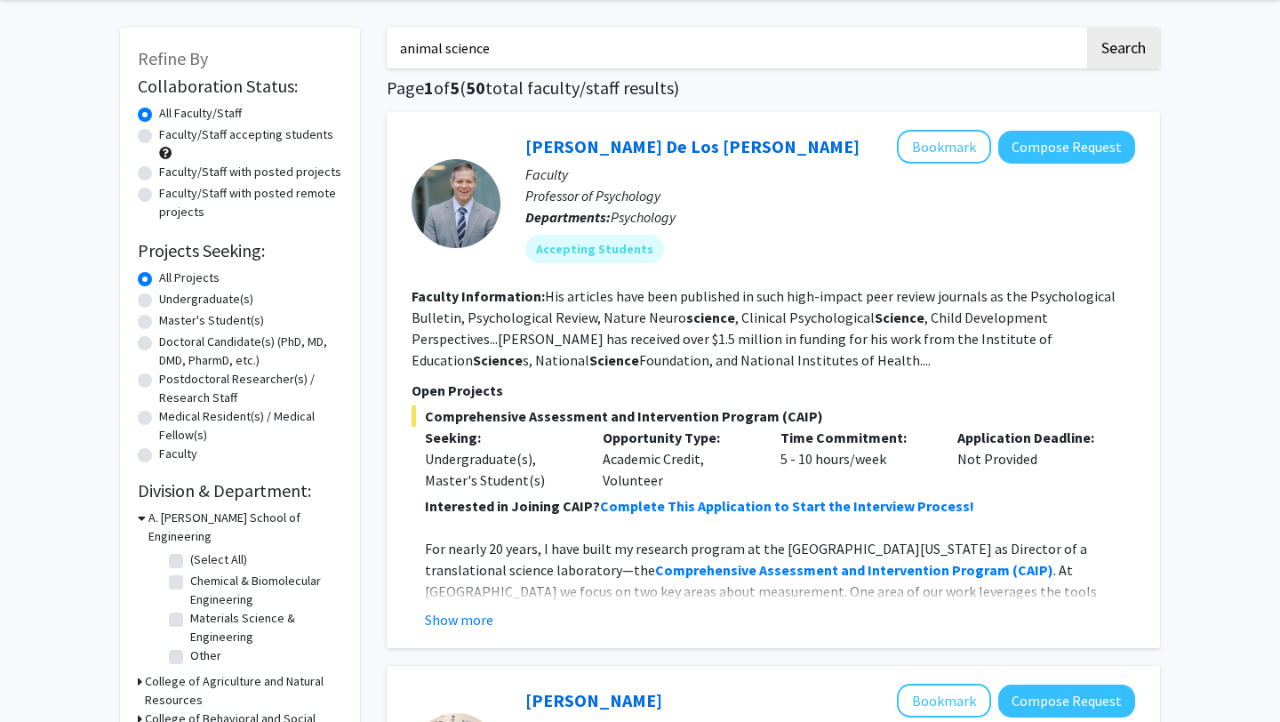
click at [159, 300] on label "Undergraduate(s)" at bounding box center [206, 299] width 94 height 19
click at [159, 300] on input "Undergraduate(s)" at bounding box center [165, 296] width 12 height 12
radio input "true"
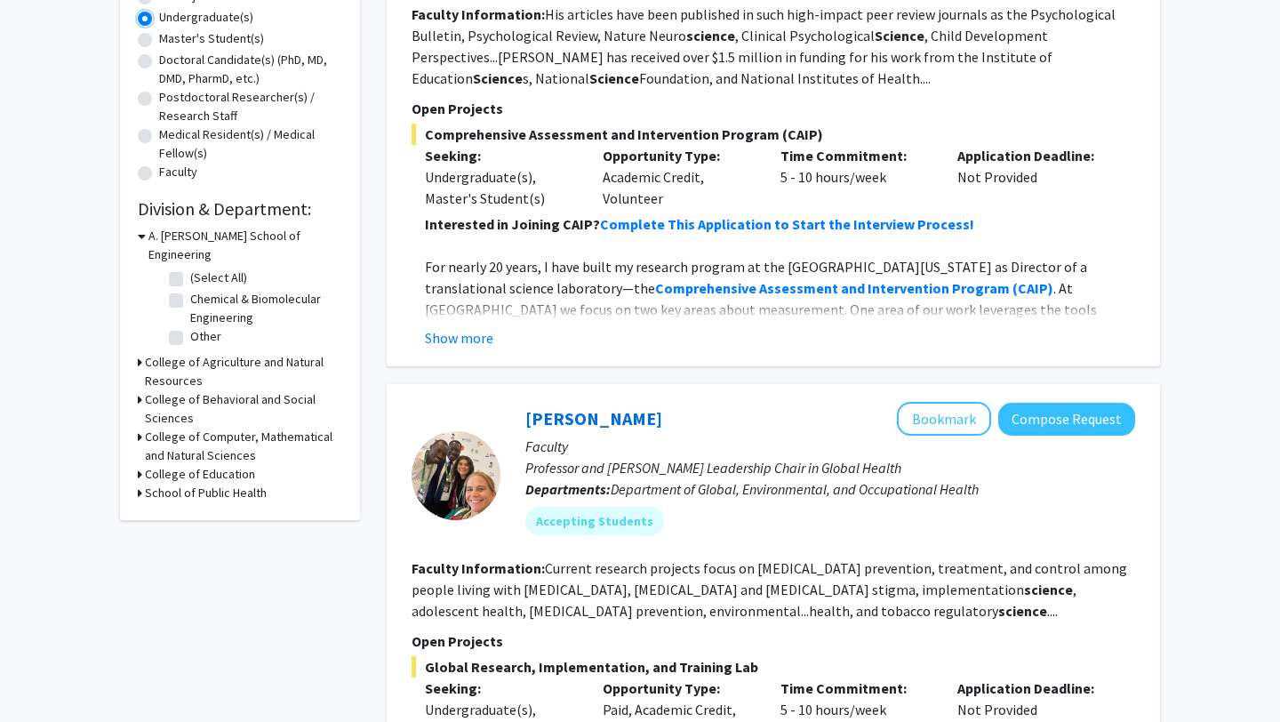
scroll to position [355, 0]
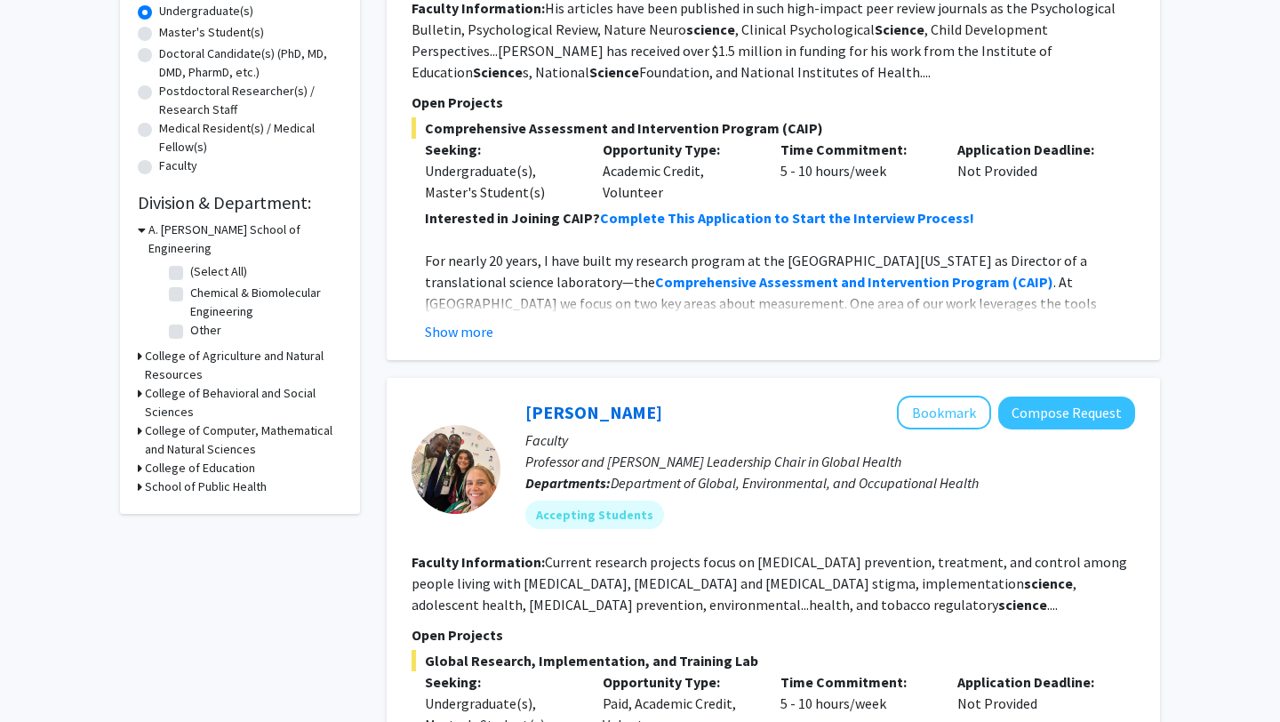
click at [183, 347] on h3 "College of Agriculture and Natural Resources" at bounding box center [243, 365] width 197 height 37
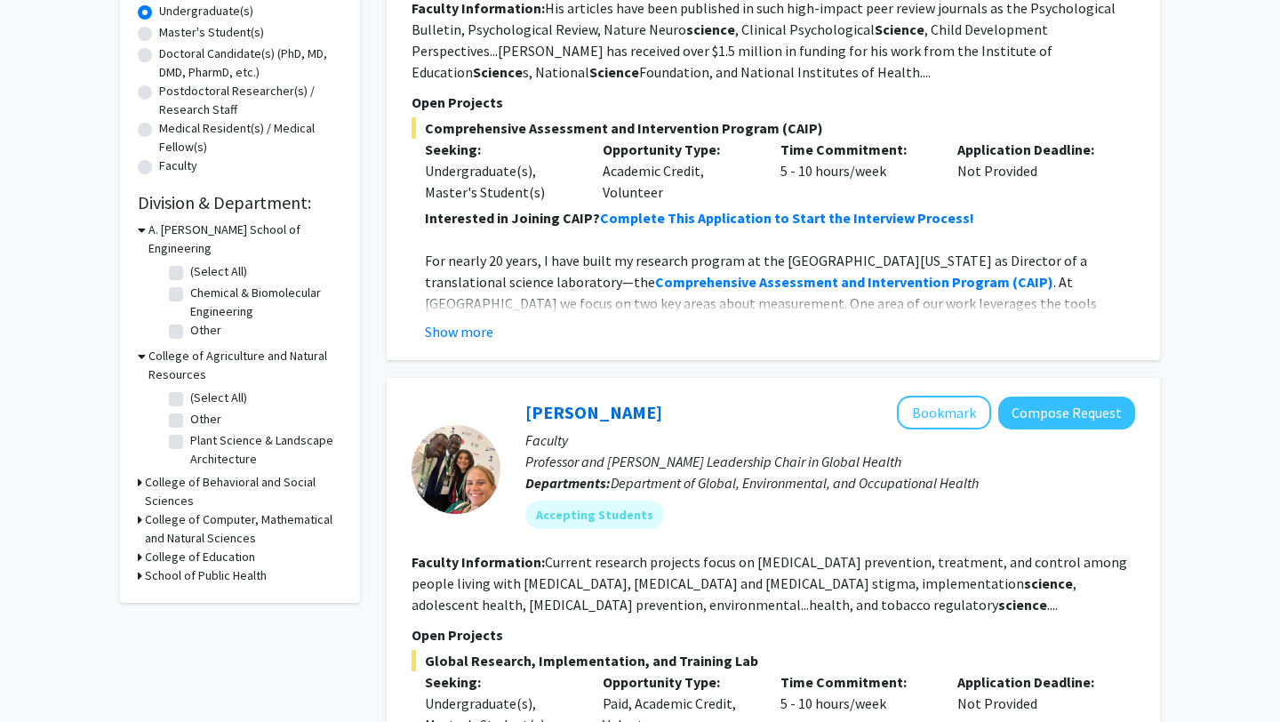
click at [190, 388] on label "(Select All)" at bounding box center [218, 397] width 57 height 19
click at [190, 388] on input "(Select All)" at bounding box center [196, 394] width 12 height 12
checkbox input "true"
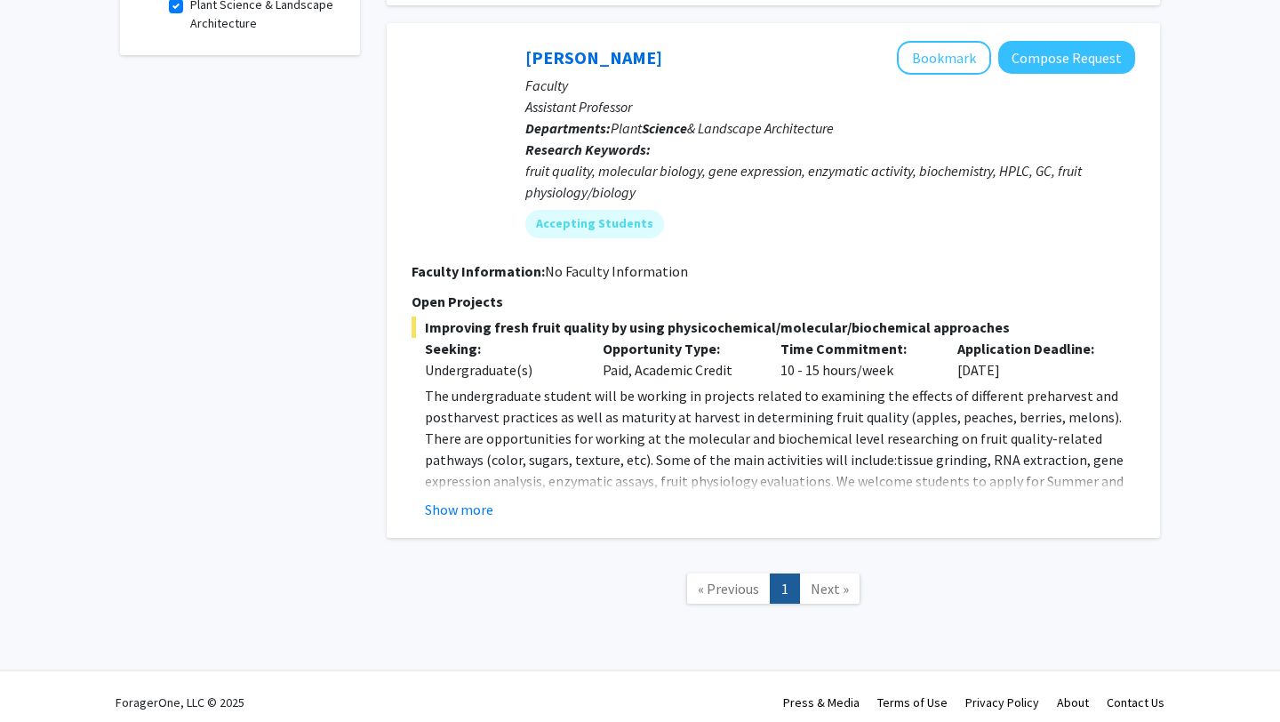
scroll to position [676, 0]
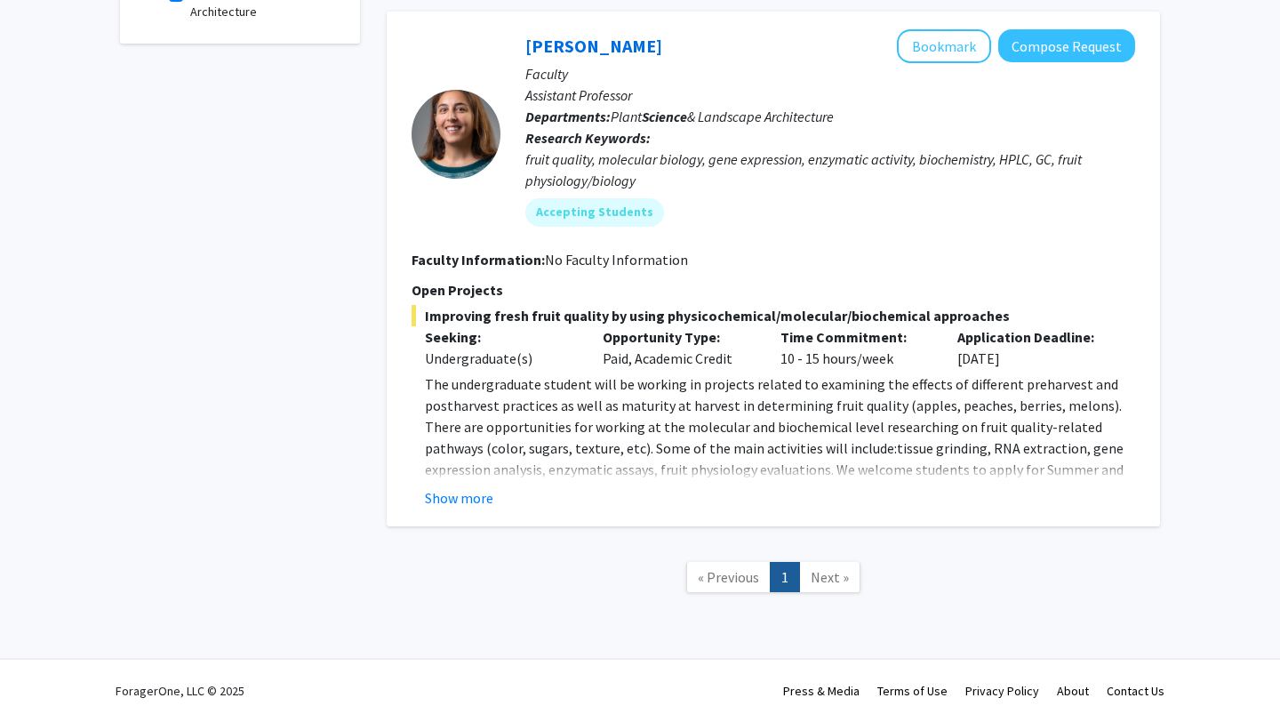
click at [468, 507] on div "Macarena Farcuh Yuri Bookmark Compose Request Faculty Assistant Professor Depar…" at bounding box center [773, 269] width 773 height 515
click at [473, 491] on button "Show more" at bounding box center [459, 497] width 68 height 21
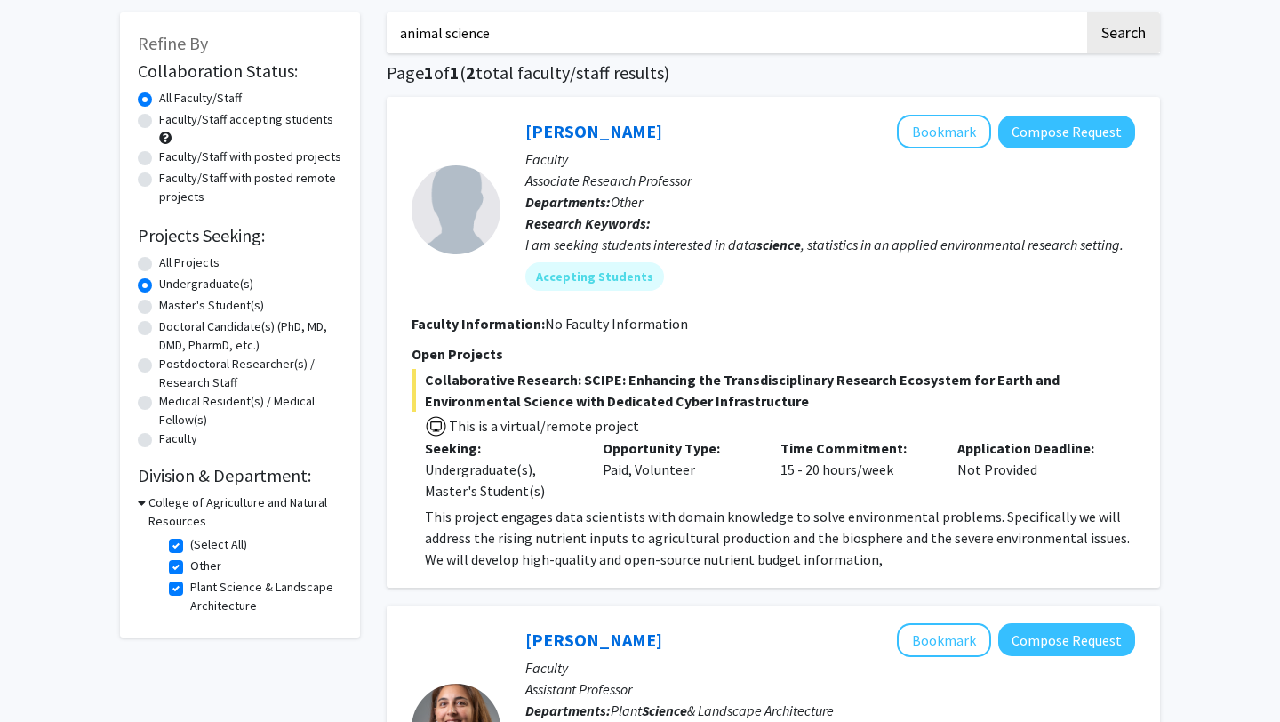
scroll to position [0, 0]
